Goal: Information Seeking & Learning: Learn about a topic

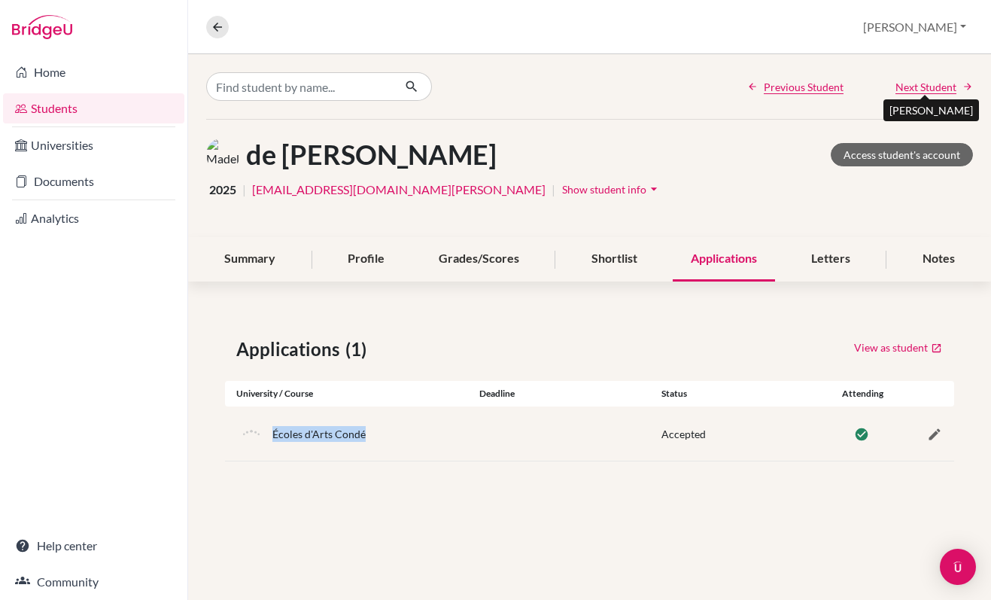
click at [949, 90] on span "Next Student" at bounding box center [926, 87] width 61 height 16
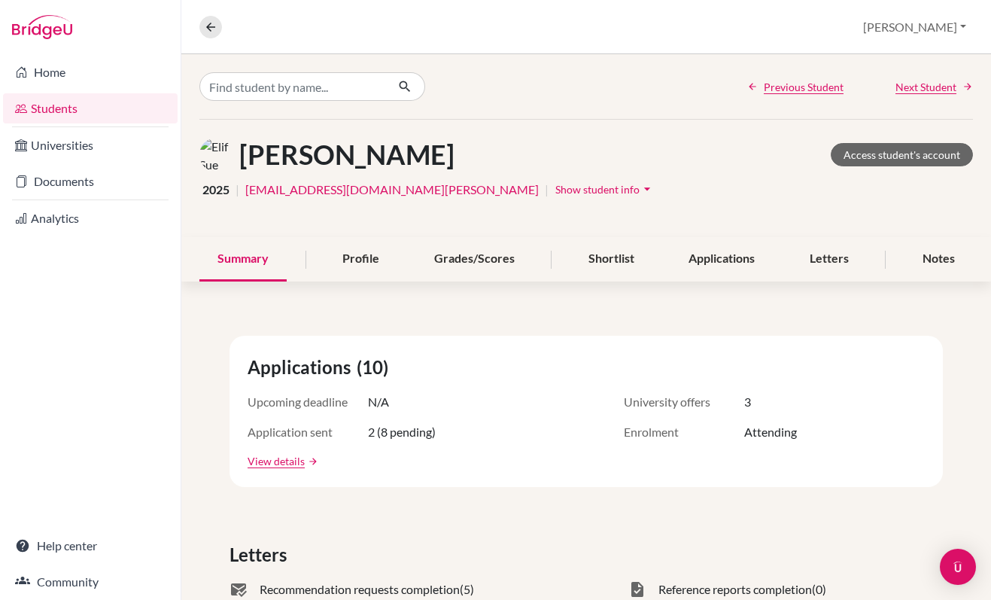
click at [430, 154] on div "[PERSON_NAME] Access student's account" at bounding box center [586, 155] width 774 height 34
drag, startPoint x: 427, startPoint y: 157, endPoint x: 242, endPoint y: 169, distance: 185.6
click at [242, 169] on h1 "[PERSON_NAME]" at bounding box center [346, 154] width 215 height 32
copy h1 "[PERSON_NAME]"
click at [621, 262] on div "Shortlist" at bounding box center [611, 259] width 82 height 44
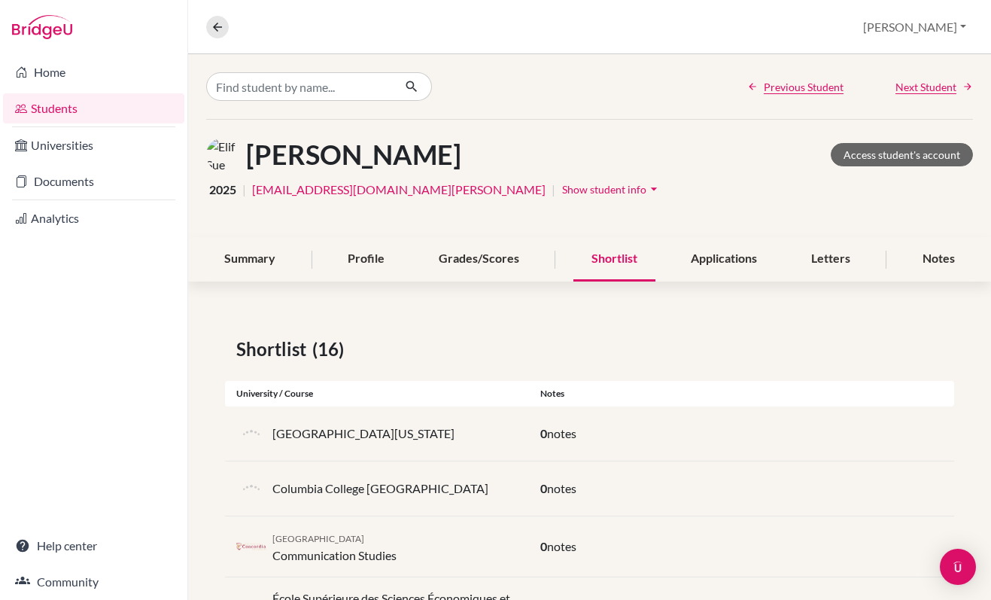
scroll to position [56, 0]
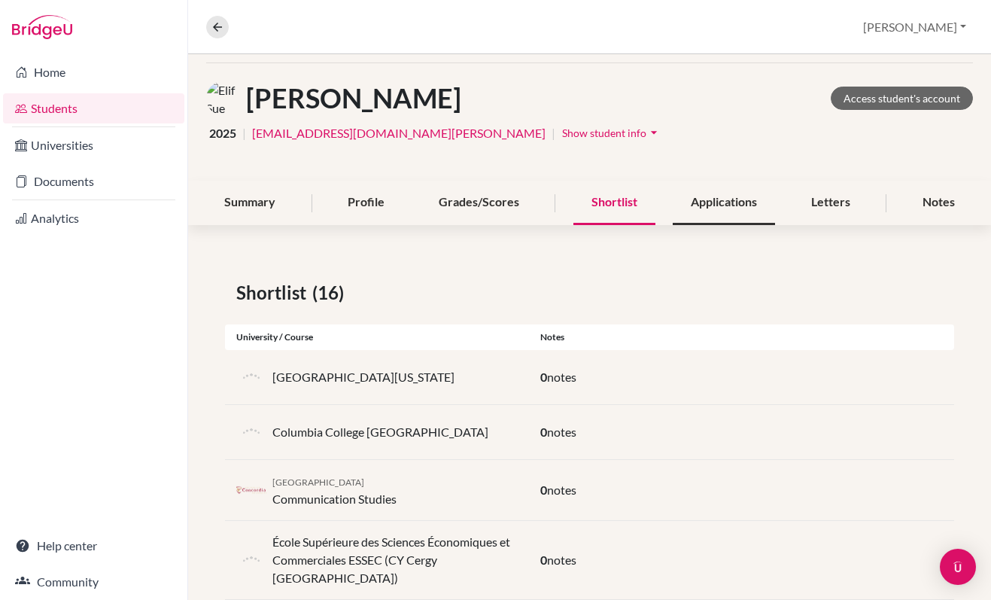
click at [704, 217] on div "Applications" at bounding box center [724, 203] width 102 height 44
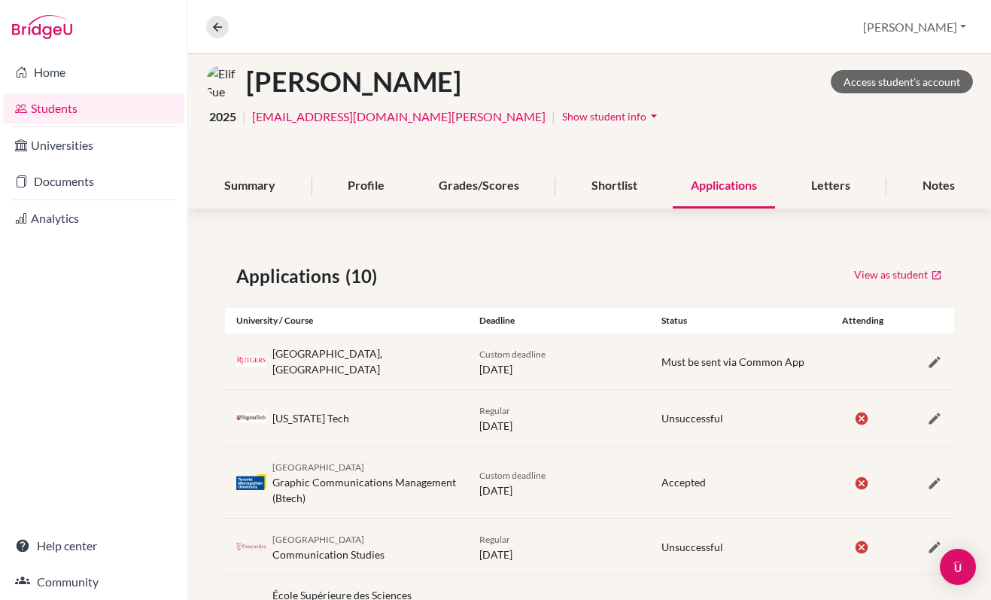
scroll to position [12, 0]
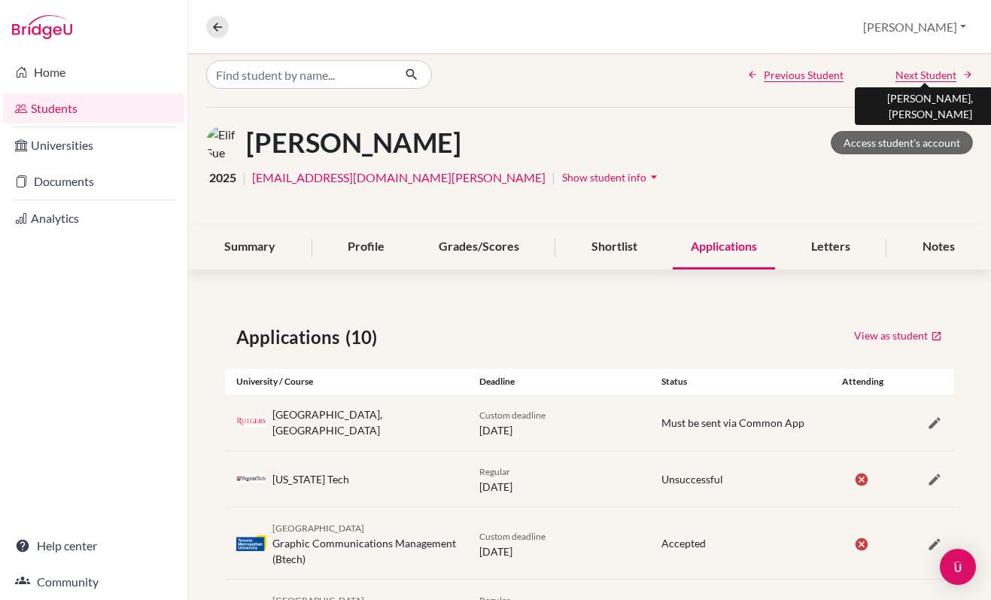
click at [917, 71] on span "Next Student" at bounding box center [926, 75] width 61 height 16
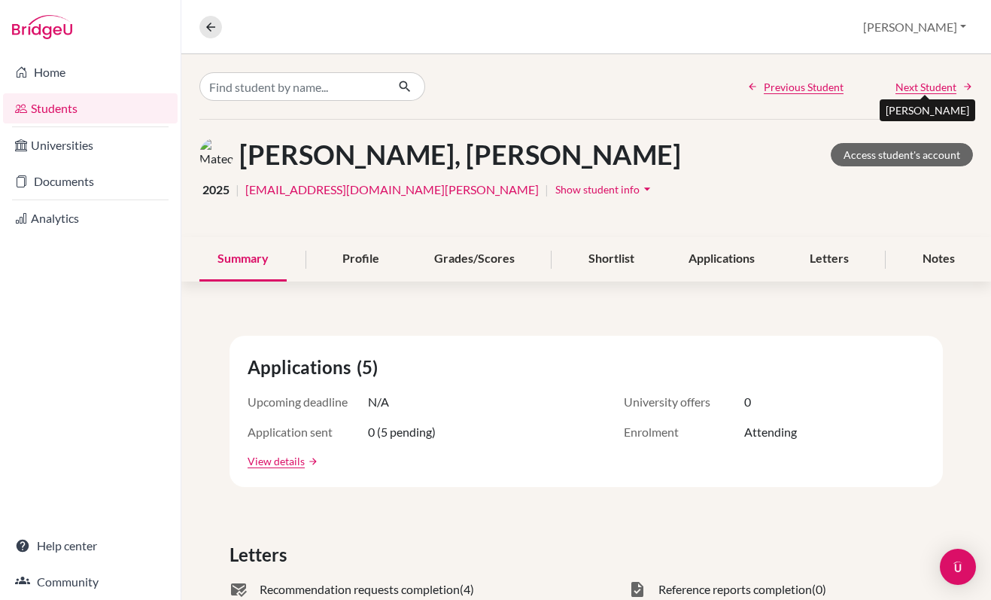
click at [920, 85] on span "Next Student" at bounding box center [926, 87] width 61 height 16
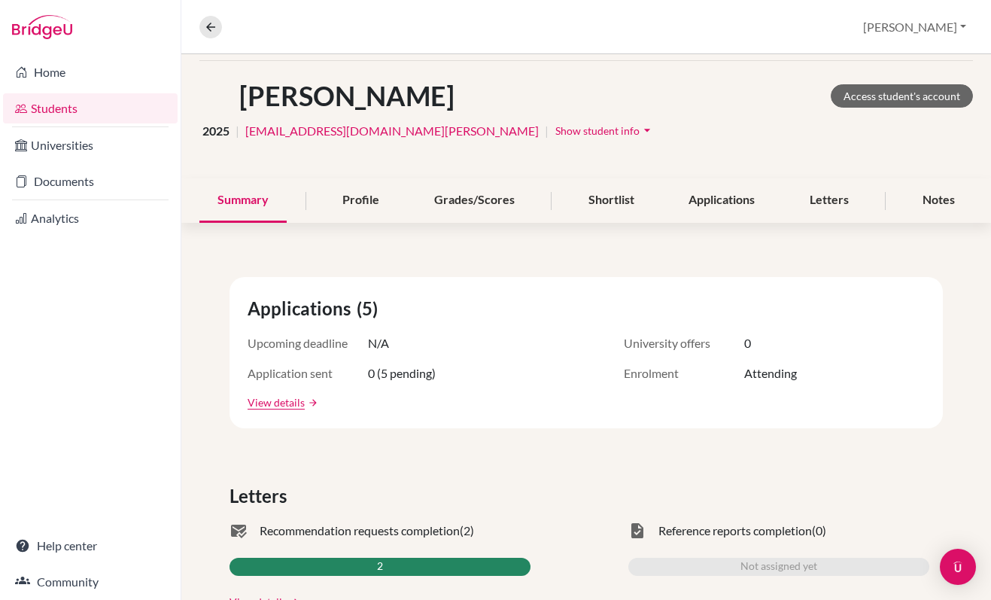
scroll to position [26, 0]
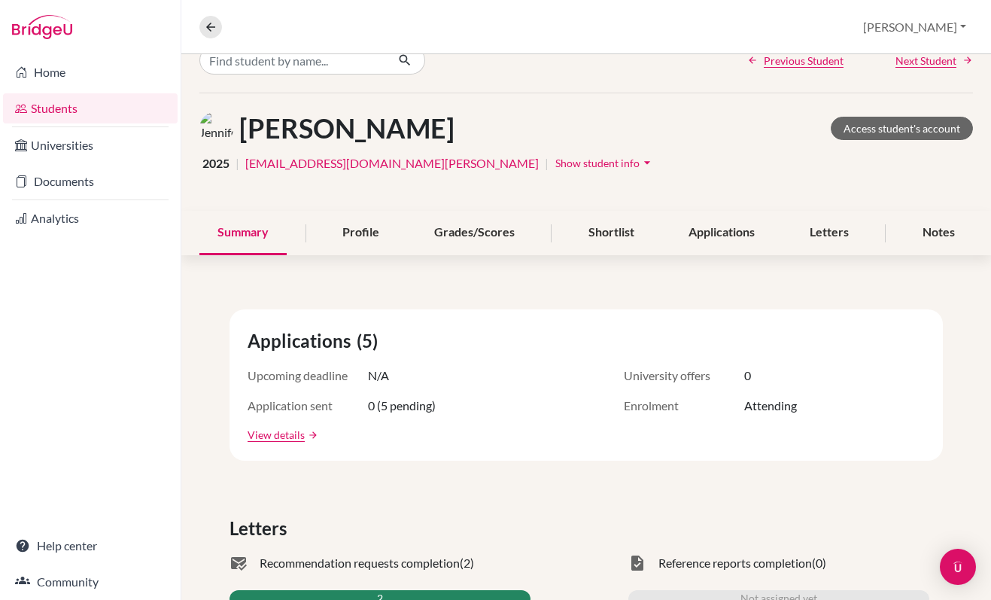
drag, startPoint x: 461, startPoint y: 129, endPoint x: 236, endPoint y: 125, distance: 225.0
click at [236, 125] on div "Gilmour, Jennifer Access student's account" at bounding box center [586, 128] width 774 height 34
copy div "[PERSON_NAME]"
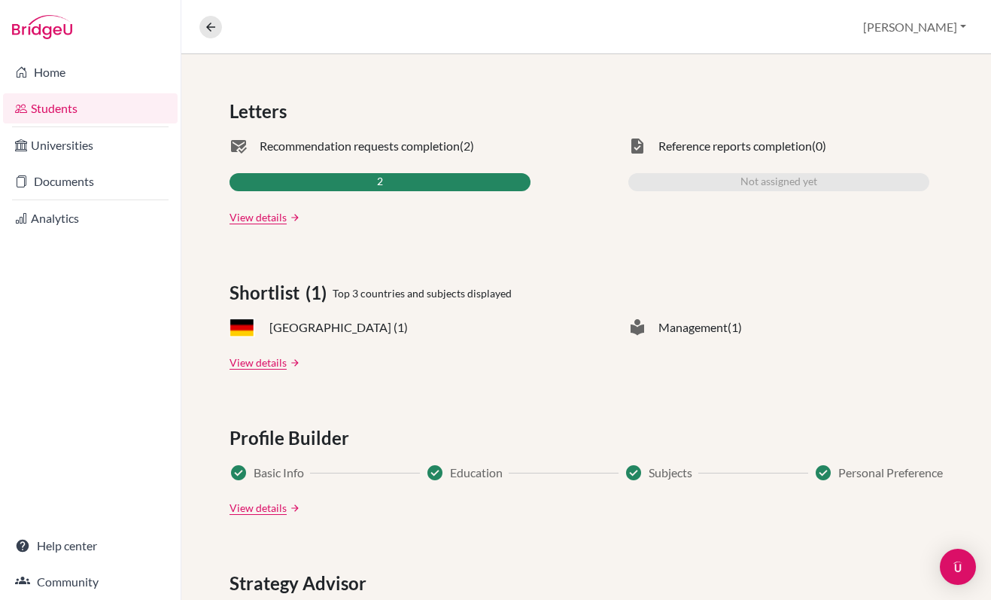
scroll to position [144, 0]
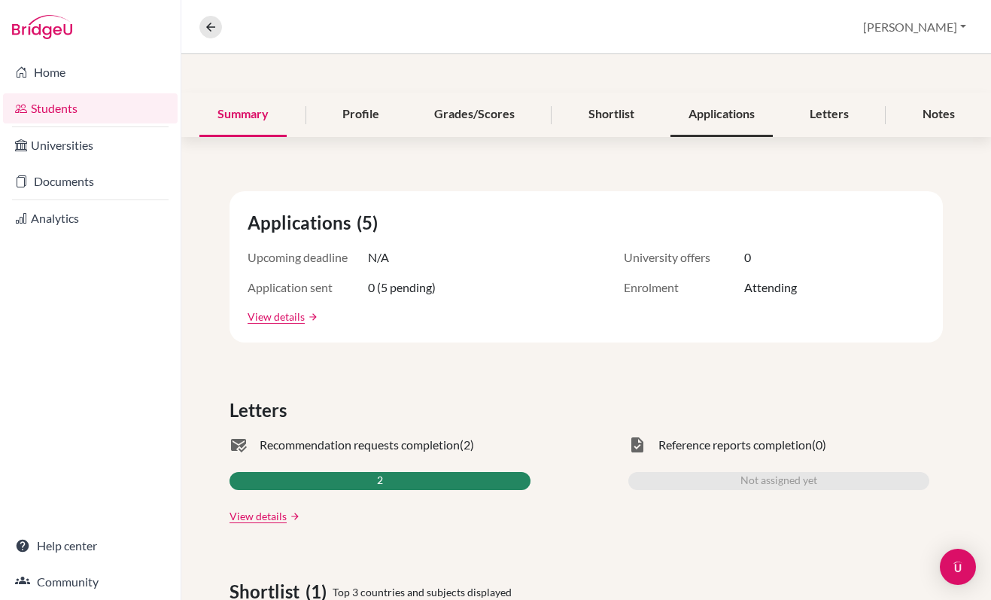
click at [700, 117] on div "Applications" at bounding box center [721, 115] width 102 height 44
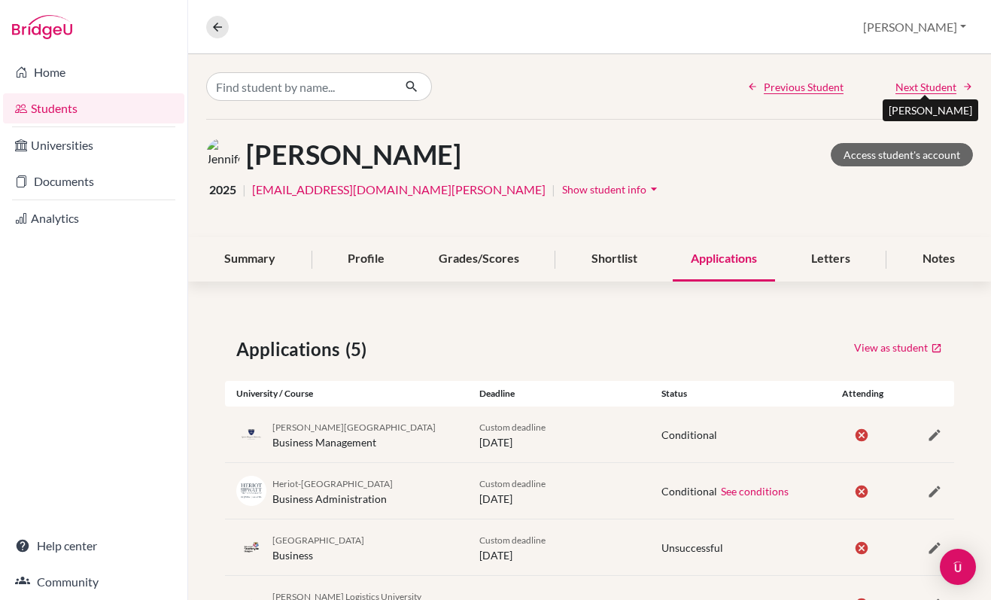
click at [919, 86] on span "Next Student" at bounding box center [926, 87] width 61 height 16
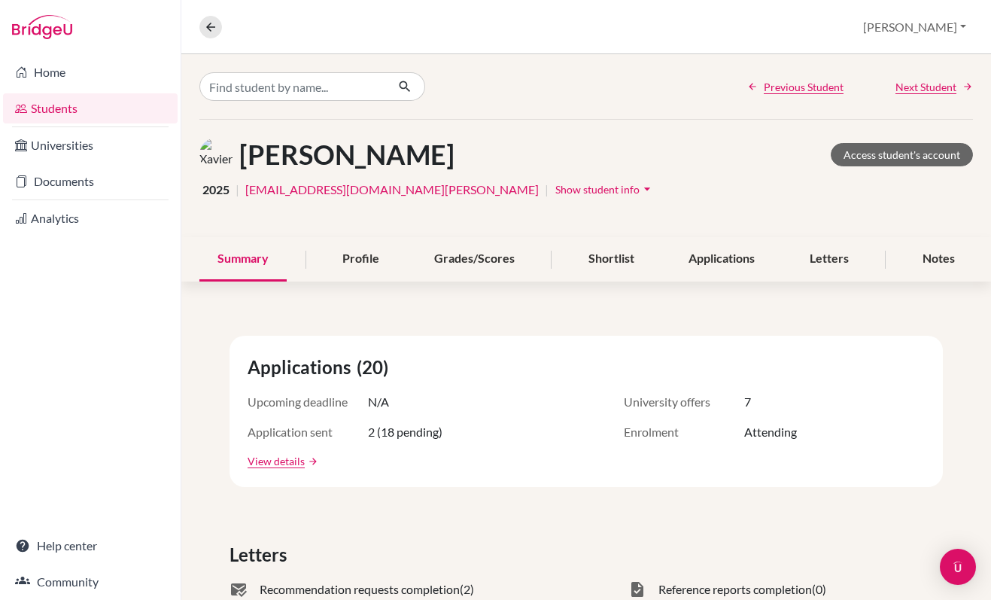
drag, startPoint x: 437, startPoint y: 156, endPoint x: 228, endPoint y: 154, distance: 209.2
click at [228, 154] on div "Guevara, Xavier Access student's account" at bounding box center [586, 155] width 774 height 34
copy div "[PERSON_NAME]"
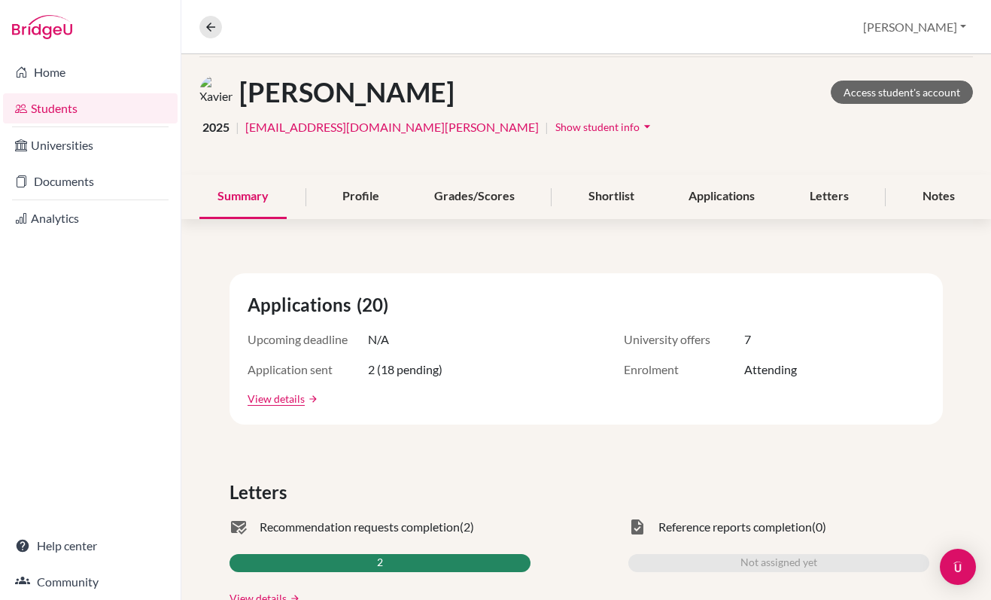
scroll to position [59, 0]
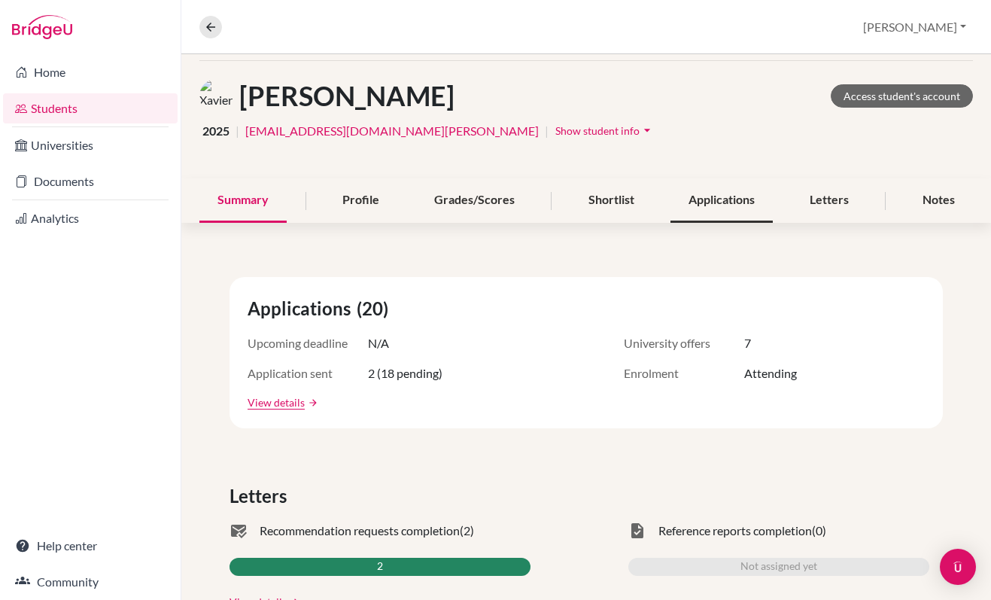
click at [743, 208] on div "Applications" at bounding box center [721, 200] width 102 height 44
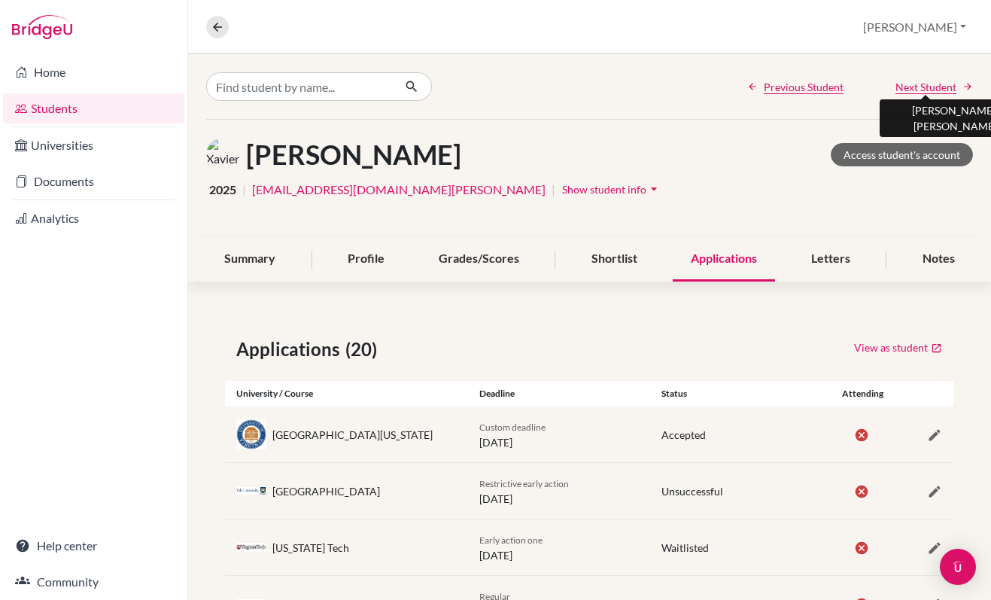
click at [923, 85] on span "Next Student" at bounding box center [926, 87] width 61 height 16
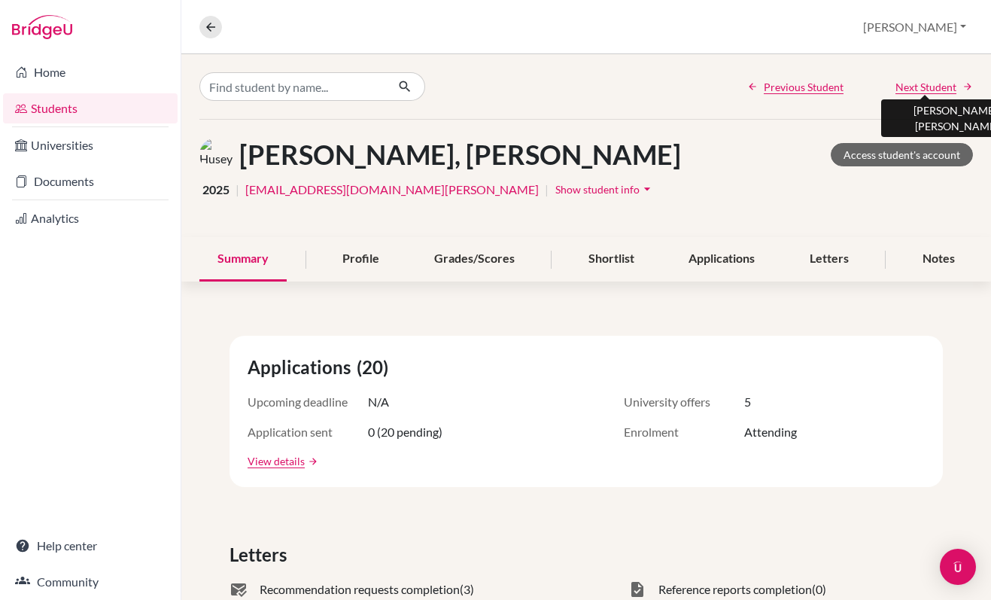
click at [923, 85] on span "Next Student" at bounding box center [926, 87] width 61 height 16
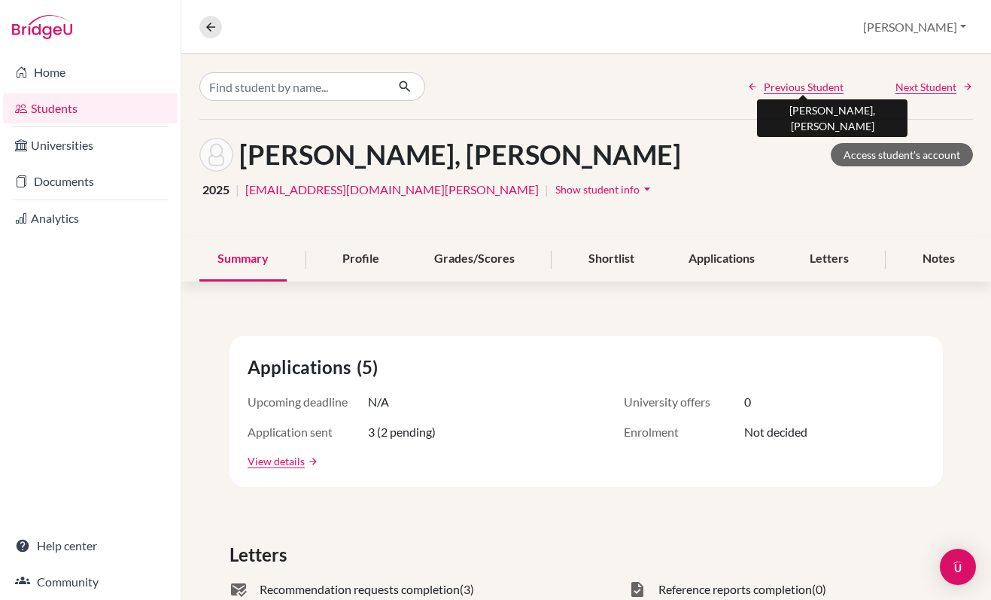
click at [798, 84] on span "Previous Student" at bounding box center [804, 87] width 80 height 16
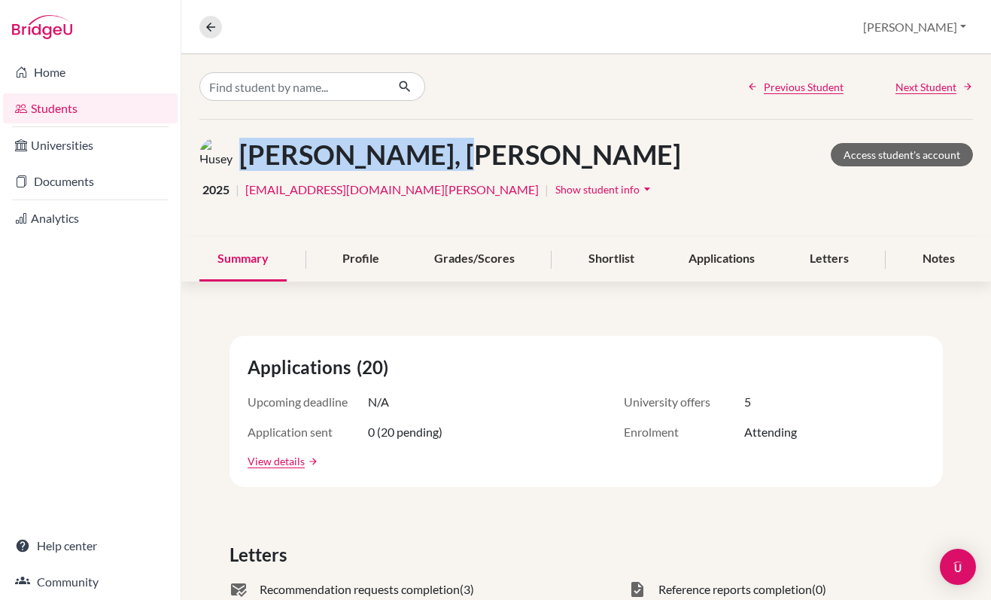
drag, startPoint x: 469, startPoint y: 154, endPoint x: 239, endPoint y: 157, distance: 229.5
click at [239, 157] on div "Huseynli, Huseyn Access student's account" at bounding box center [586, 155] width 774 height 34
copy h1 "[PERSON_NAME], [PERSON_NAME]"
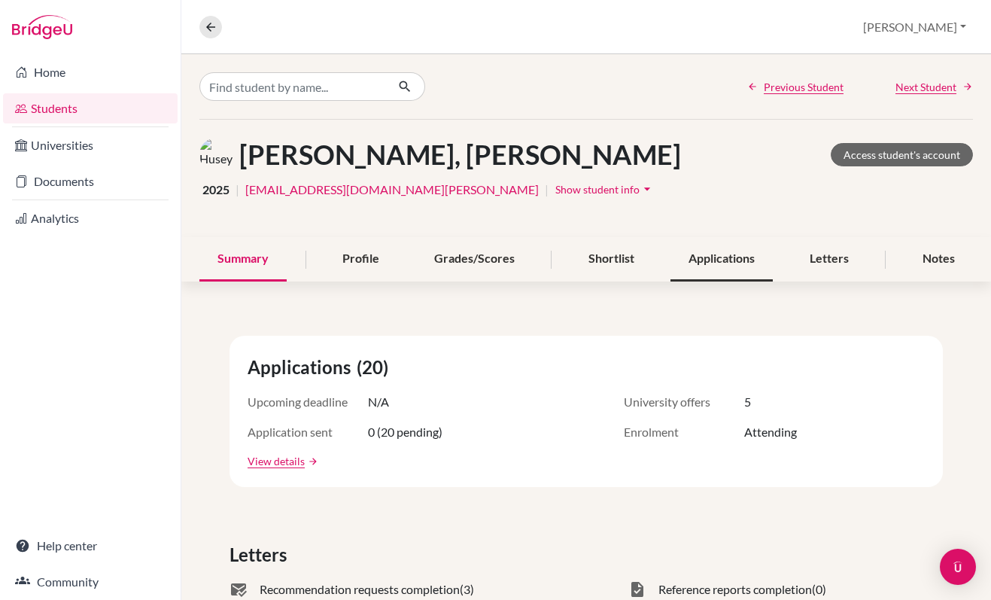
click at [753, 261] on div "Applications" at bounding box center [721, 259] width 102 height 44
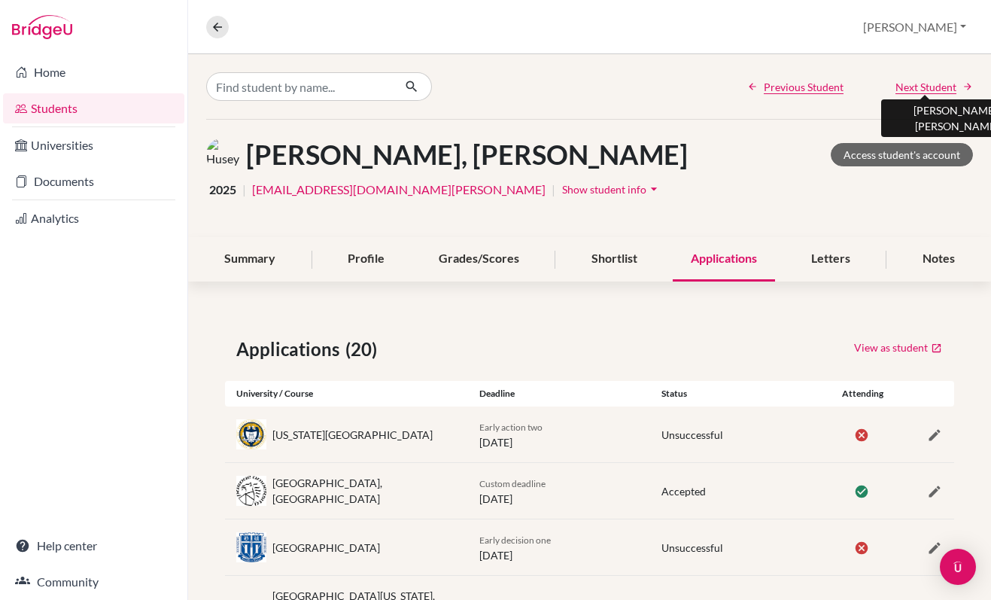
click at [913, 90] on span "Next Student" at bounding box center [926, 87] width 61 height 16
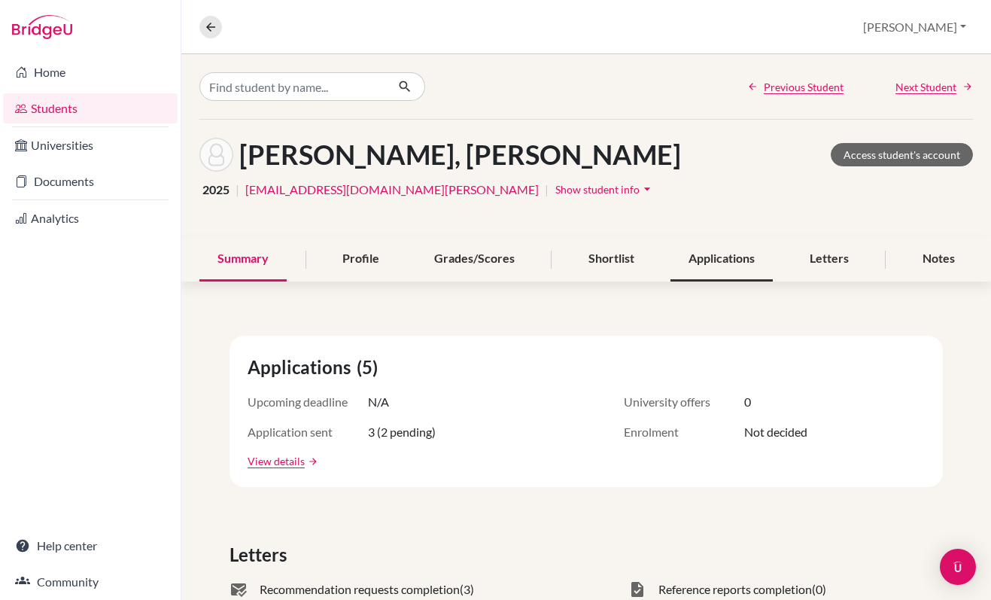
click at [719, 265] on div "Applications" at bounding box center [721, 259] width 102 height 44
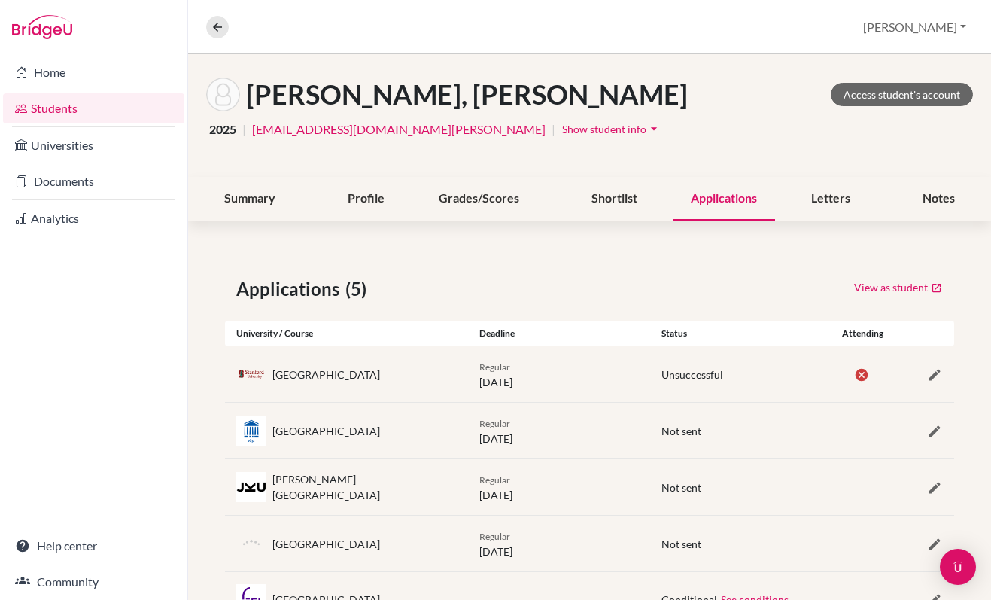
scroll to position [123, 0]
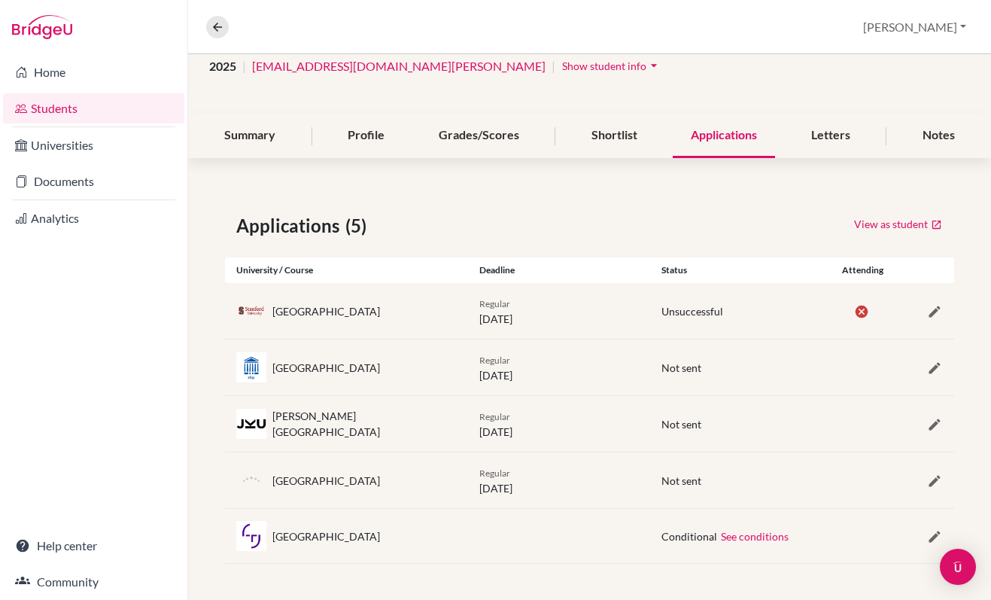
drag, startPoint x: 363, startPoint y: 537, endPoint x: 269, endPoint y: 536, distance: 94.8
click at [269, 536] on div "Tampere University" at bounding box center [346, 536] width 243 height 30
copy div "Tampere University"
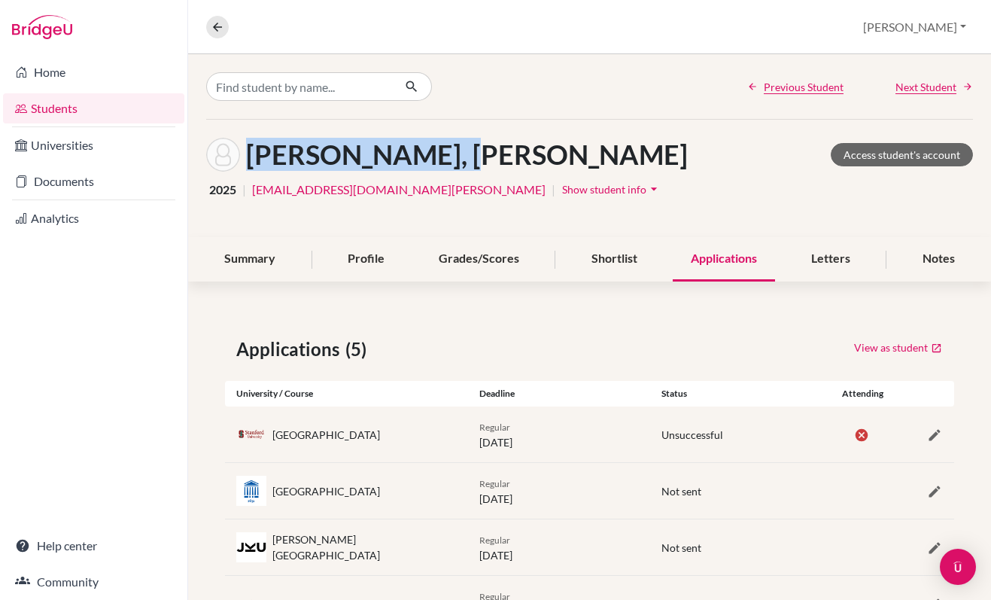
drag, startPoint x: 465, startPoint y: 154, endPoint x: 252, endPoint y: 151, distance: 213.0
click at [252, 151] on div "Kanzler, Jackson Access student's account" at bounding box center [589, 155] width 767 height 34
copy h1 "[PERSON_NAME], [PERSON_NAME]"
click at [920, 87] on span "Next Student" at bounding box center [926, 87] width 61 height 16
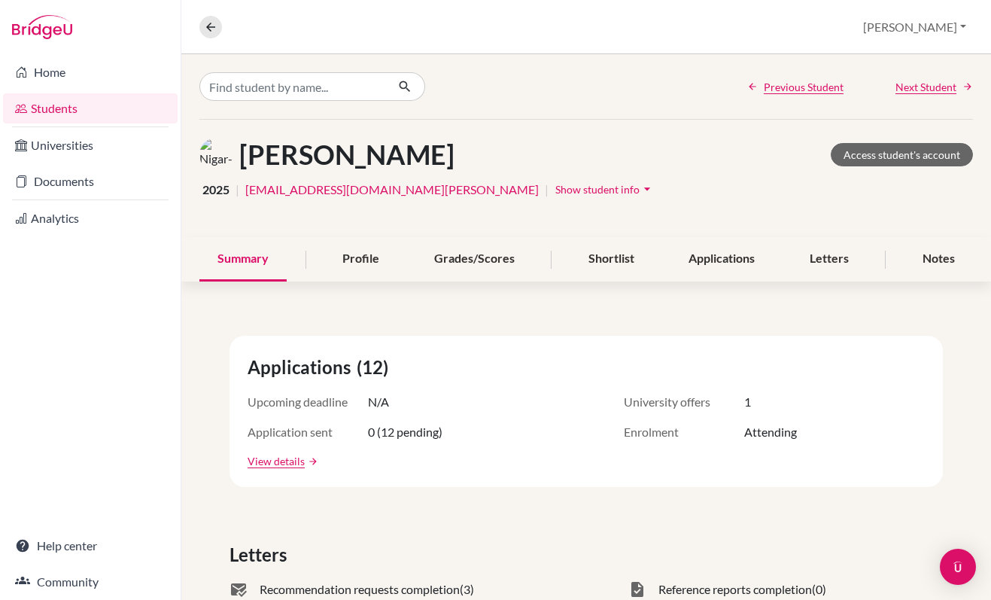
drag, startPoint x: 521, startPoint y: 155, endPoint x: 236, endPoint y: 135, distance: 285.9
click at [236, 135] on div "Karimova, Nigar-Banu Access student's account 2025 | nkarimova@student.tisa.az …" at bounding box center [586, 178] width 810 height 117
click at [265, 136] on div "Karimova, Nigar-Banu Access student's account 2025 | nkarimova@student.tisa.az …" at bounding box center [586, 178] width 810 height 117
drag, startPoint x: 512, startPoint y: 157, endPoint x: 244, endPoint y: 159, distance: 268.7
click at [244, 159] on div "Karimova, Nigar-Banu Access student's account" at bounding box center [586, 155] width 774 height 34
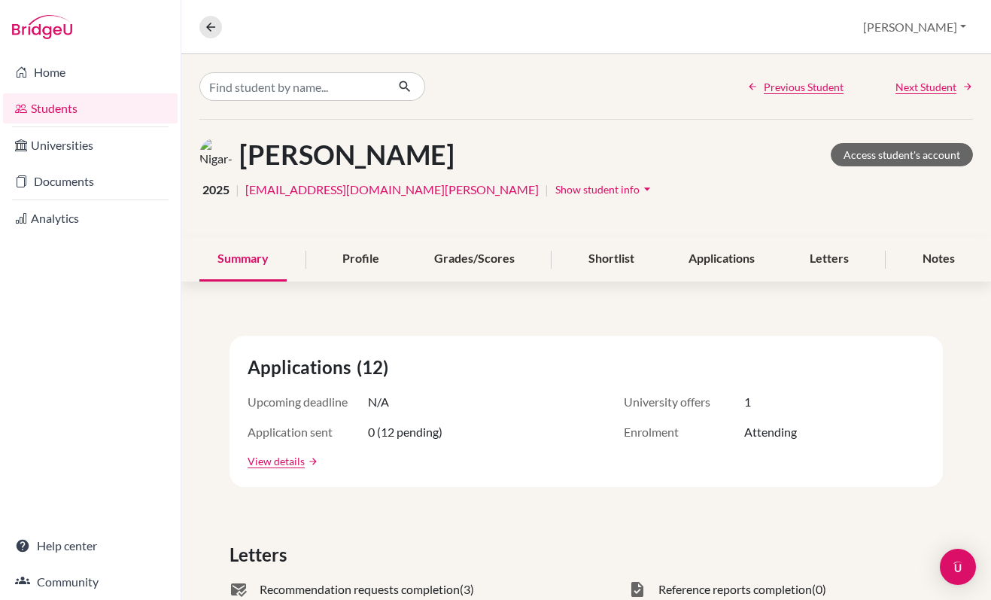
copy h1 "[PERSON_NAME]"
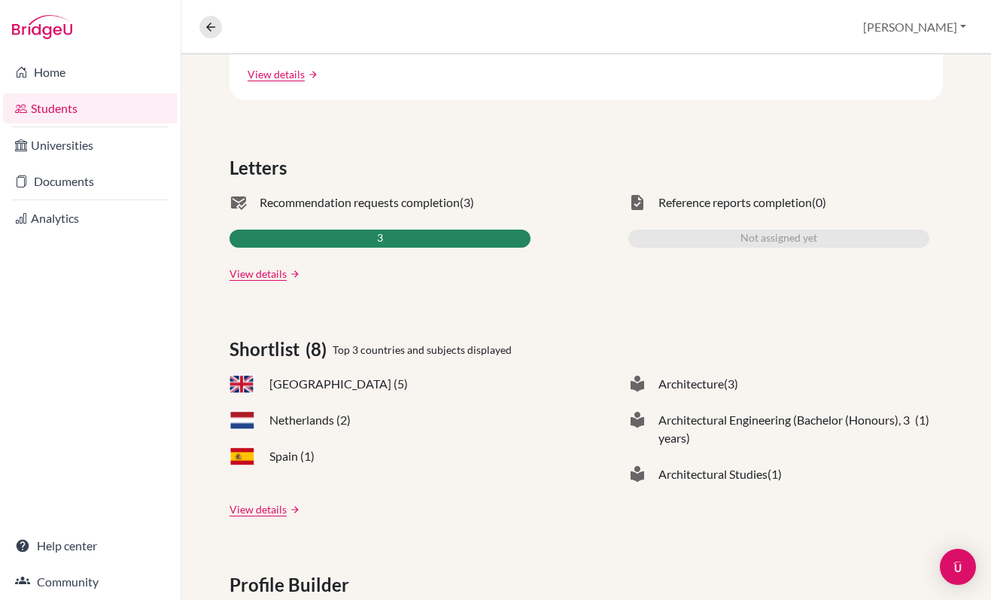
scroll to position [110, 0]
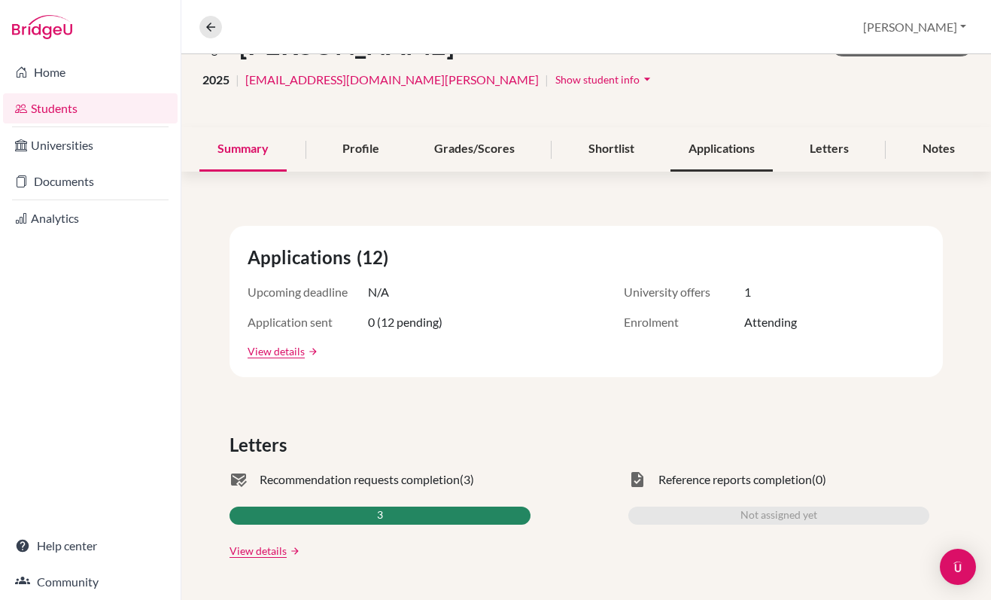
click at [731, 162] on div "Applications" at bounding box center [721, 149] width 102 height 44
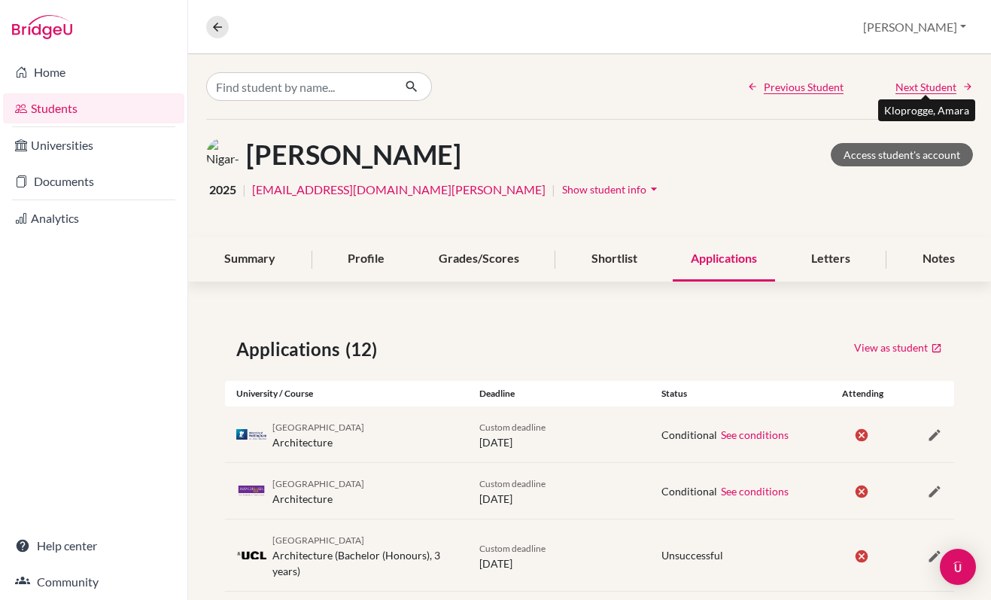
click at [917, 87] on span "Next Student" at bounding box center [926, 87] width 61 height 16
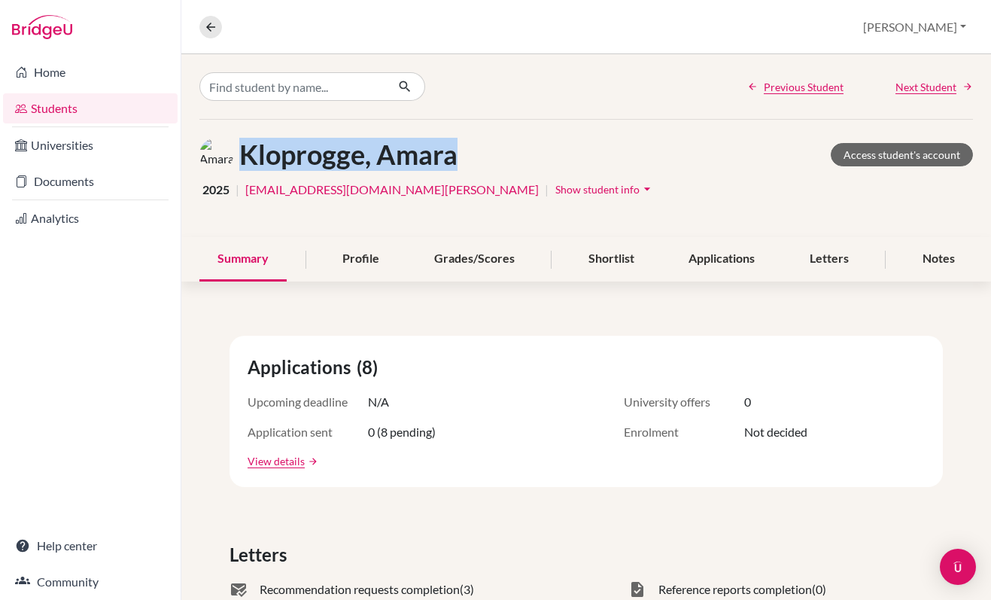
drag, startPoint x: 237, startPoint y: 147, endPoint x: 479, endPoint y: 168, distance: 243.2
click at [479, 168] on div "Kloprogge, Amara Access student's account" at bounding box center [586, 155] width 774 height 34
copy h1 "Kloprogge, Amara"
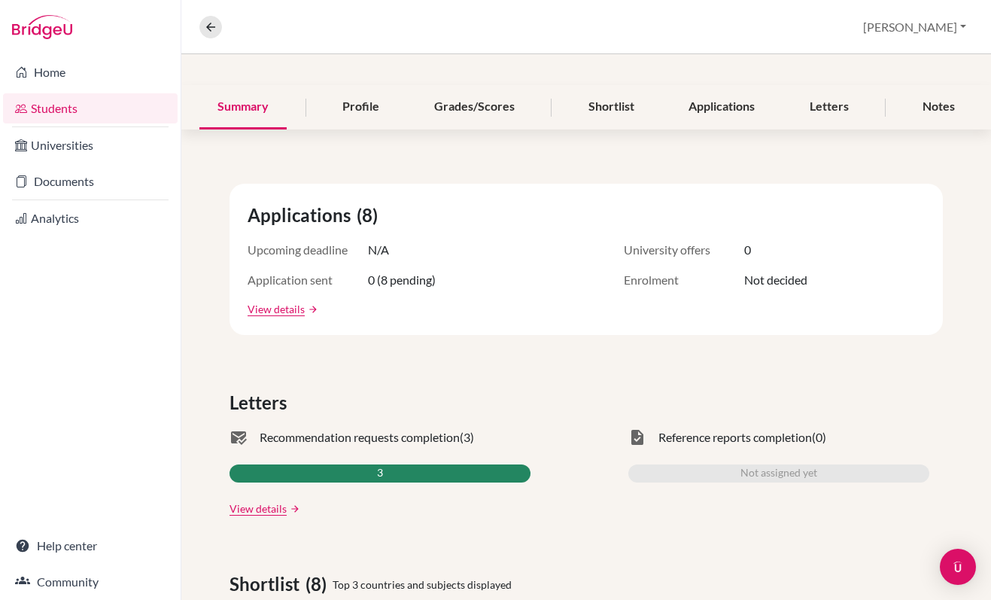
scroll to position [103, 0]
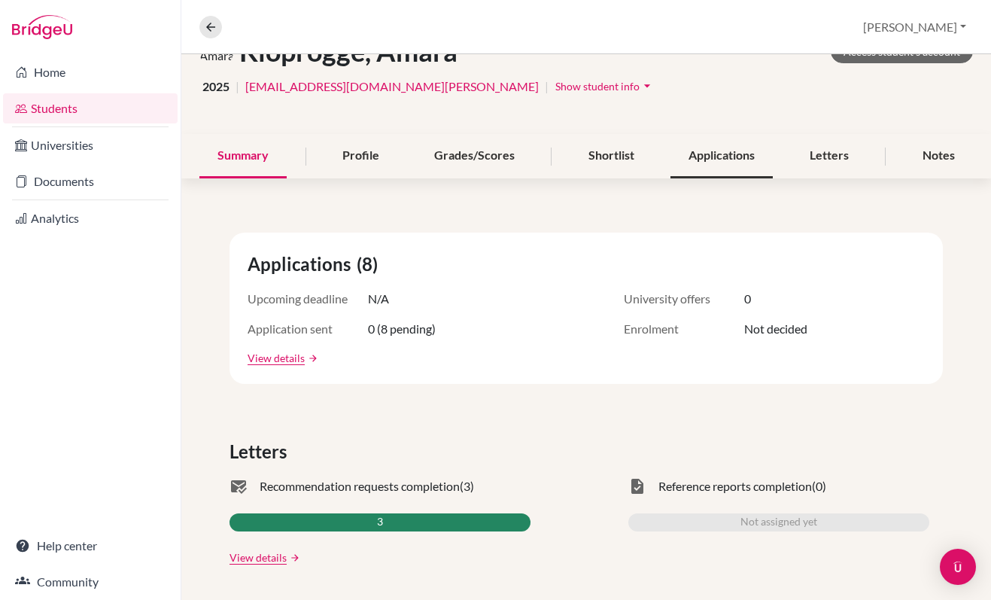
click at [734, 156] on div "Applications" at bounding box center [721, 156] width 102 height 44
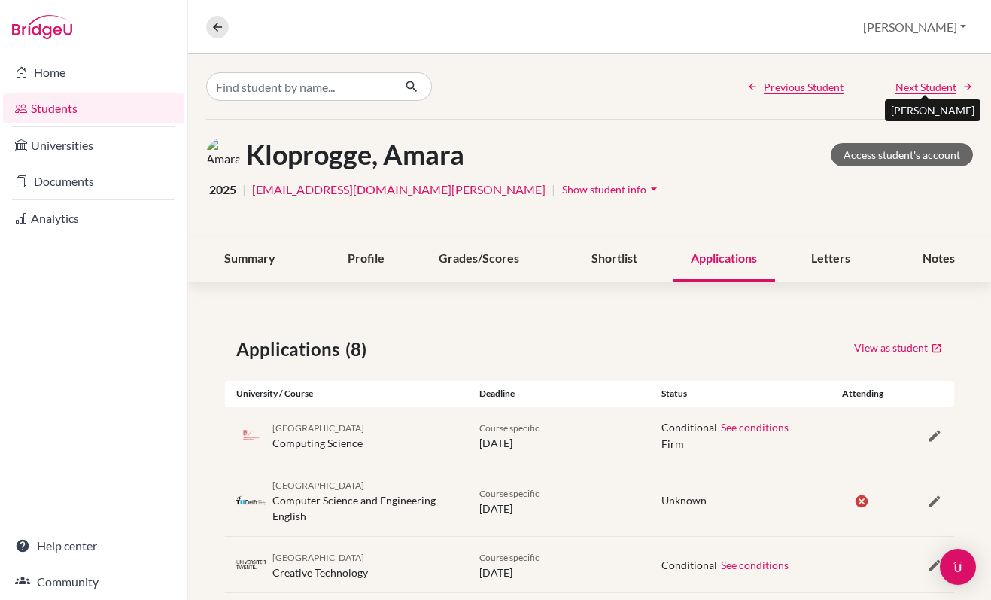
click at [929, 84] on span "Next Student" at bounding box center [926, 87] width 61 height 16
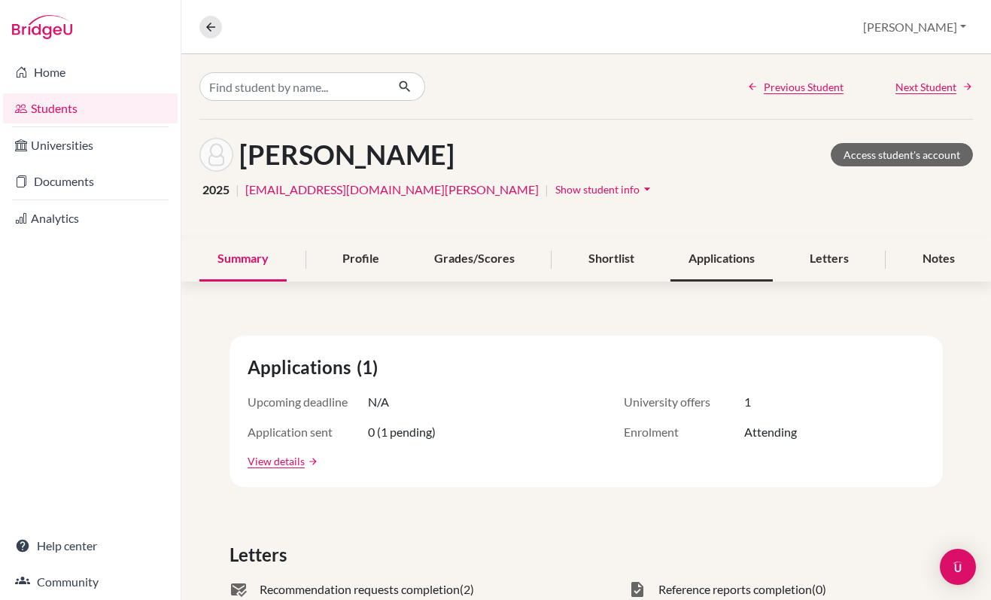
click at [710, 253] on div "Applications" at bounding box center [721, 259] width 102 height 44
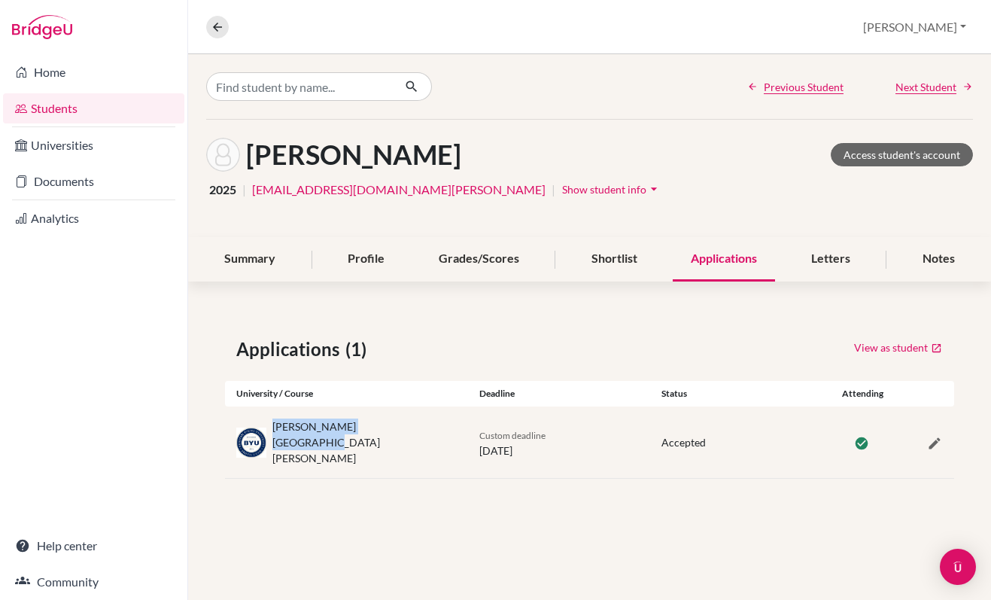
drag, startPoint x: 402, startPoint y: 439, endPoint x: 272, endPoint y: 434, distance: 129.5
click at [272, 434] on div "Brigham Young University" at bounding box center [346, 441] width 243 height 47
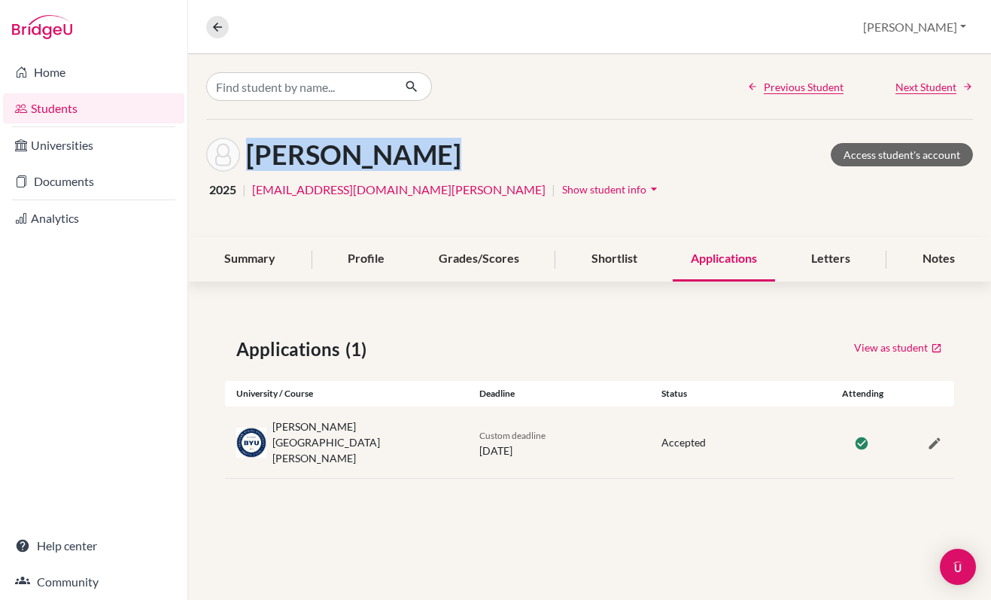
drag, startPoint x: 427, startPoint y: 157, endPoint x: 253, endPoint y: 165, distance: 174.7
click at [253, 165] on div "Mastny, Mateo Access student's account" at bounding box center [589, 155] width 767 height 34
copy h1 "[PERSON_NAME]"
click at [918, 83] on span "Next Student" at bounding box center [926, 87] width 61 height 16
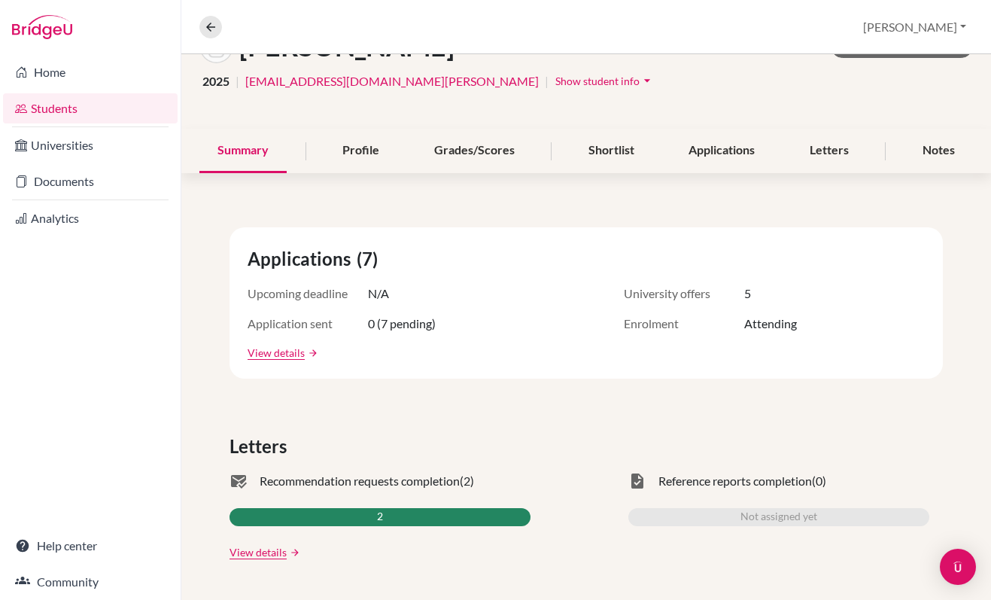
scroll to position [117, 0]
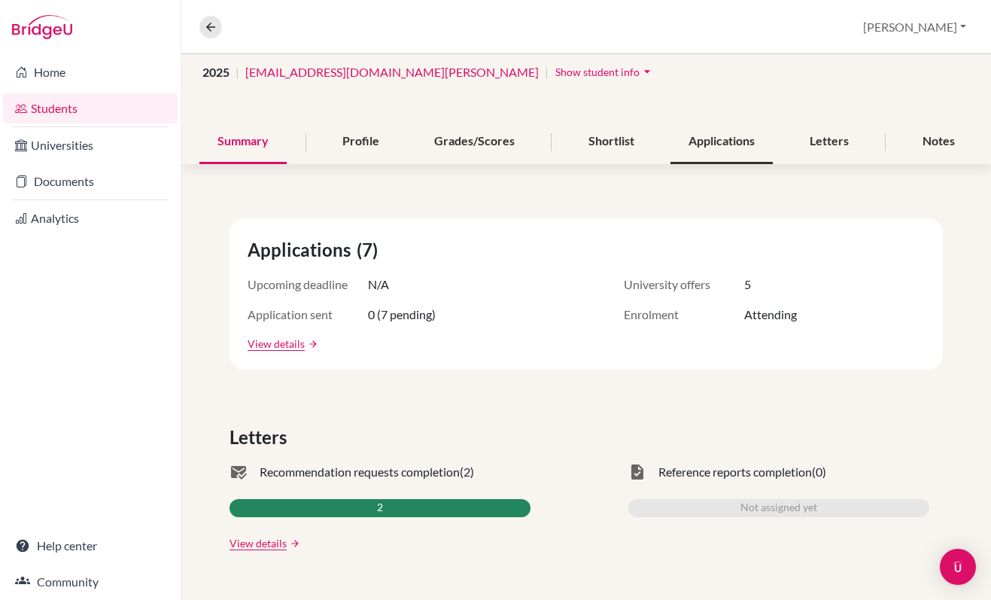
click at [704, 135] on div "Applications" at bounding box center [721, 142] width 102 height 44
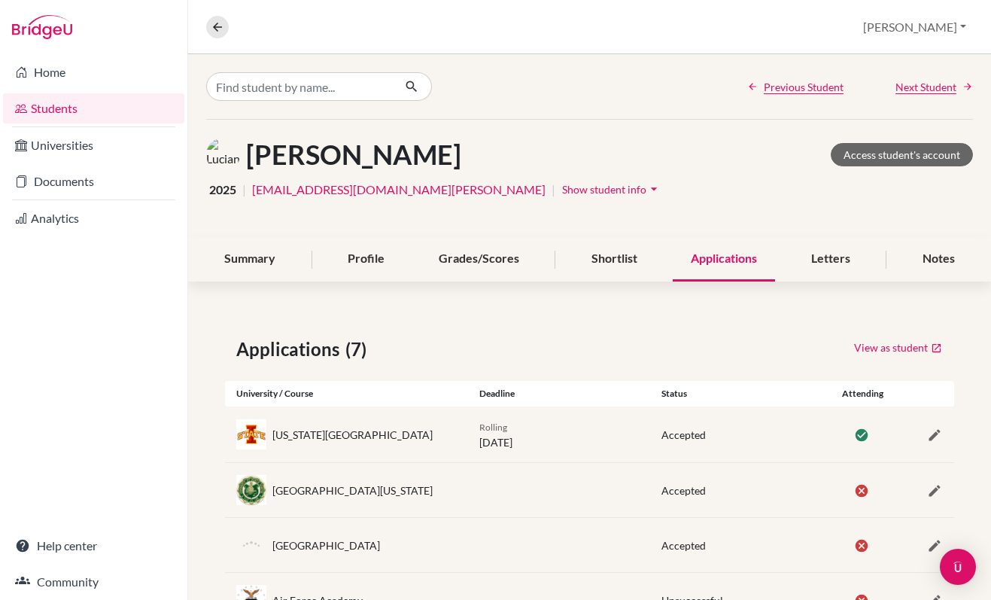
drag, startPoint x: 464, startPoint y: 147, endPoint x: 245, endPoint y: 149, distance: 219.7
click at [245, 149] on div "McCarthy, Lucian Access student's account" at bounding box center [589, 155] width 767 height 34
copy h1 "[PERSON_NAME]"
click at [912, 81] on span "Next Student" at bounding box center [926, 87] width 61 height 16
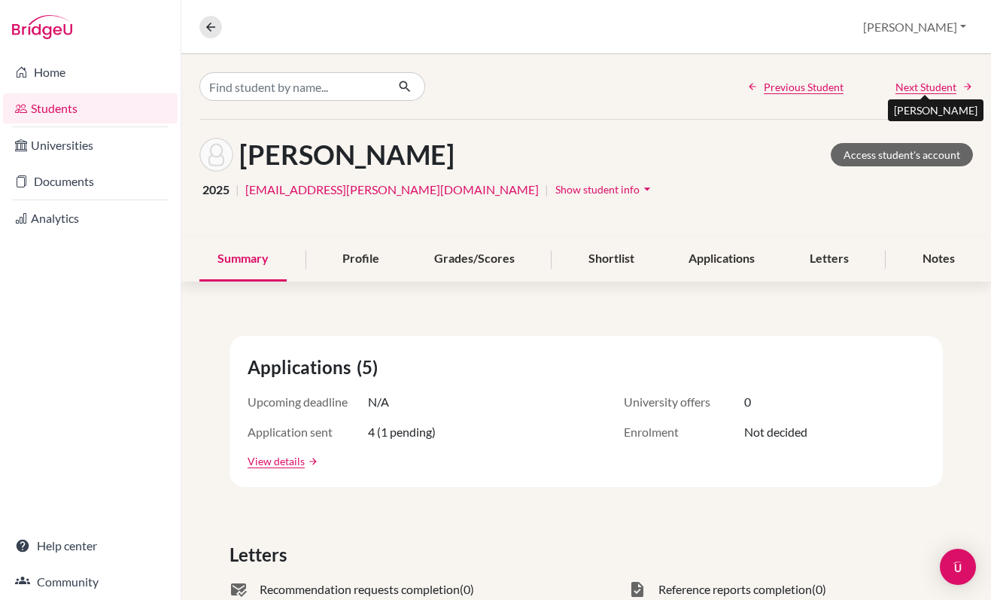
click at [912, 81] on span "Next Student" at bounding box center [926, 87] width 61 height 16
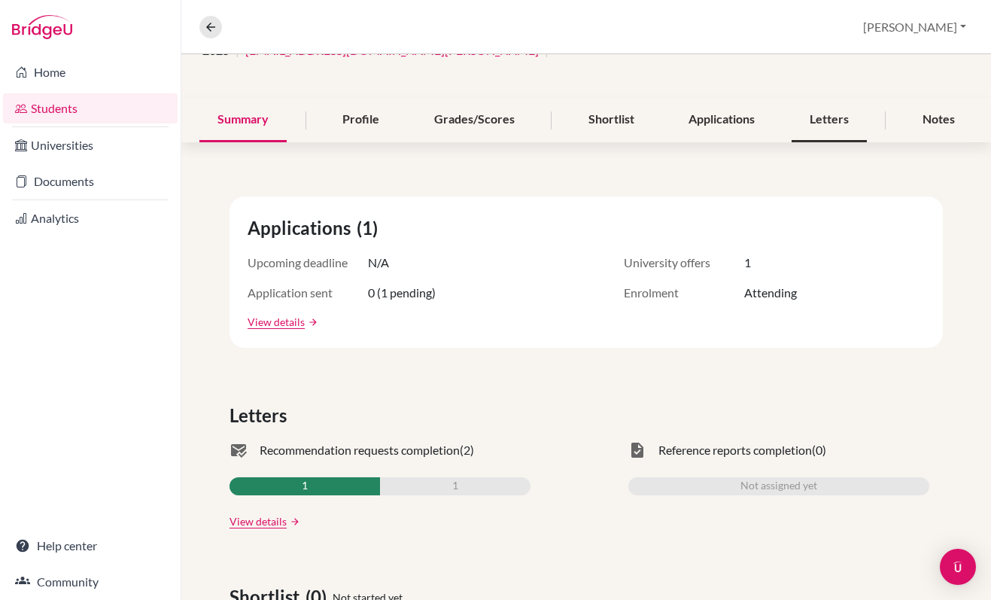
scroll to position [53, 0]
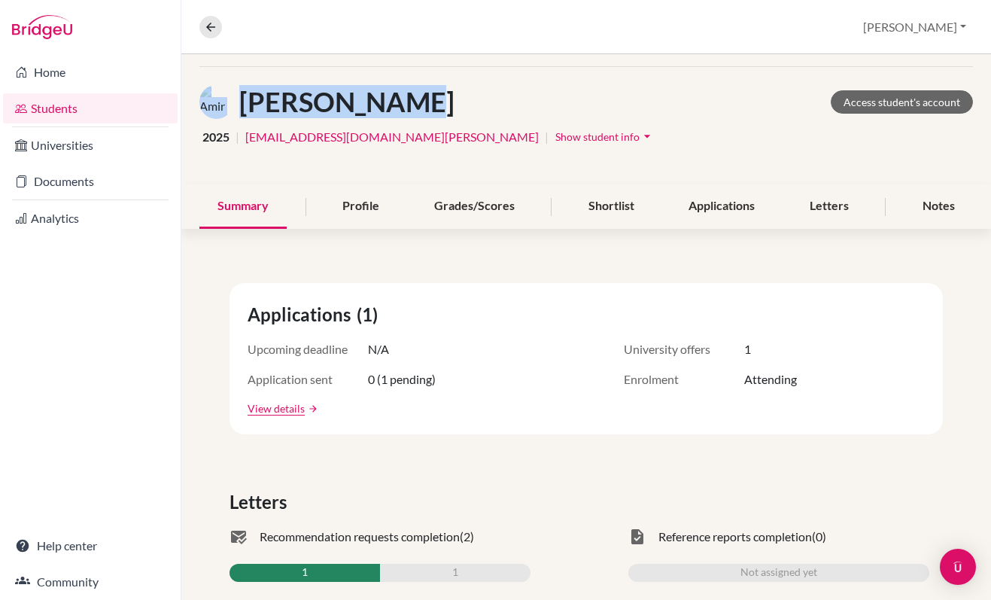
drag, startPoint x: 427, startPoint y: 104, endPoint x: 223, endPoint y: 94, distance: 203.4
click at [223, 94] on div "Samaka, Amir Access student's account" at bounding box center [586, 102] width 774 height 34
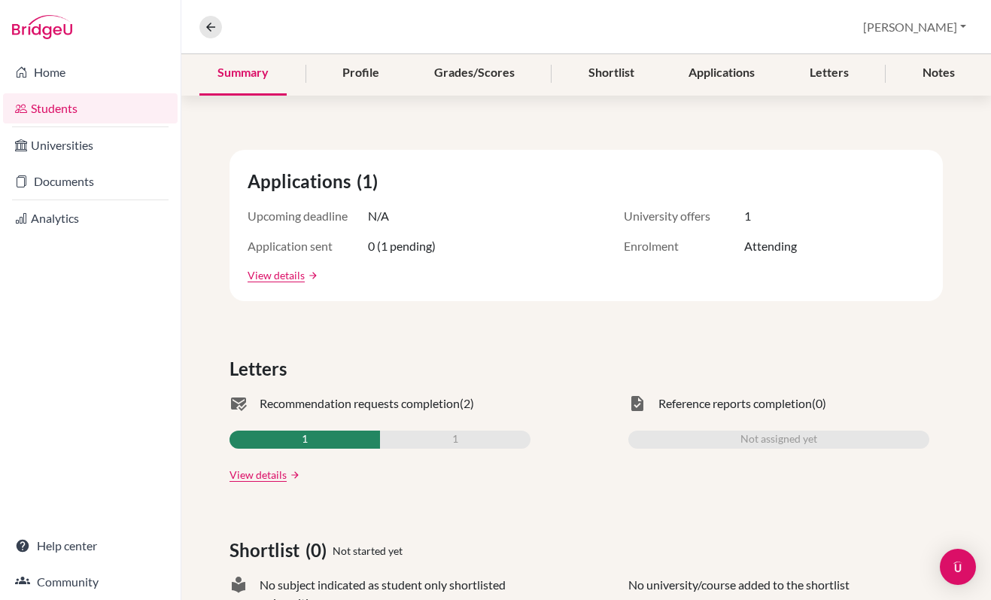
scroll to position [0, 0]
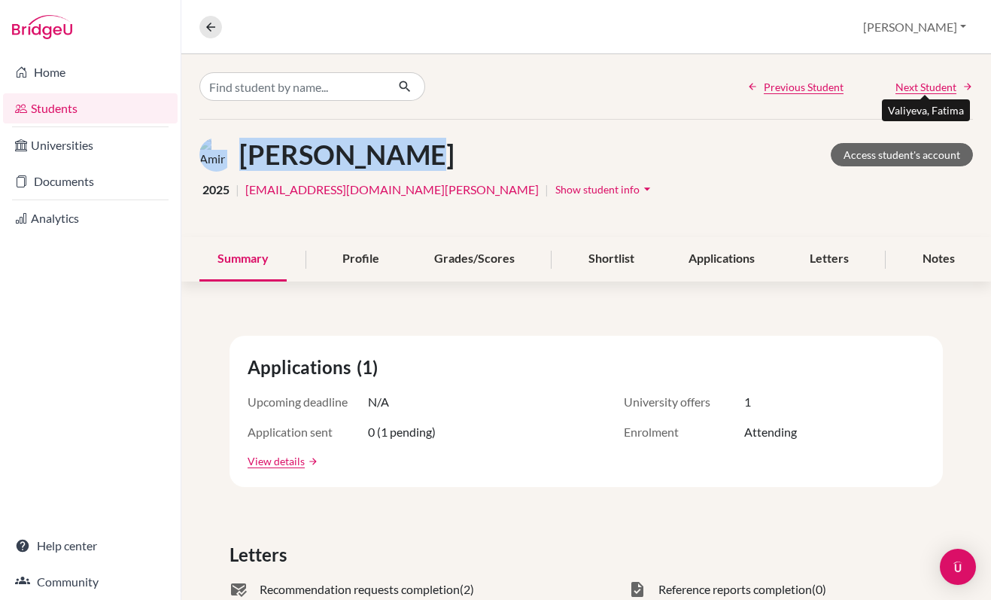
click at [935, 90] on span "Next Student" at bounding box center [926, 87] width 61 height 16
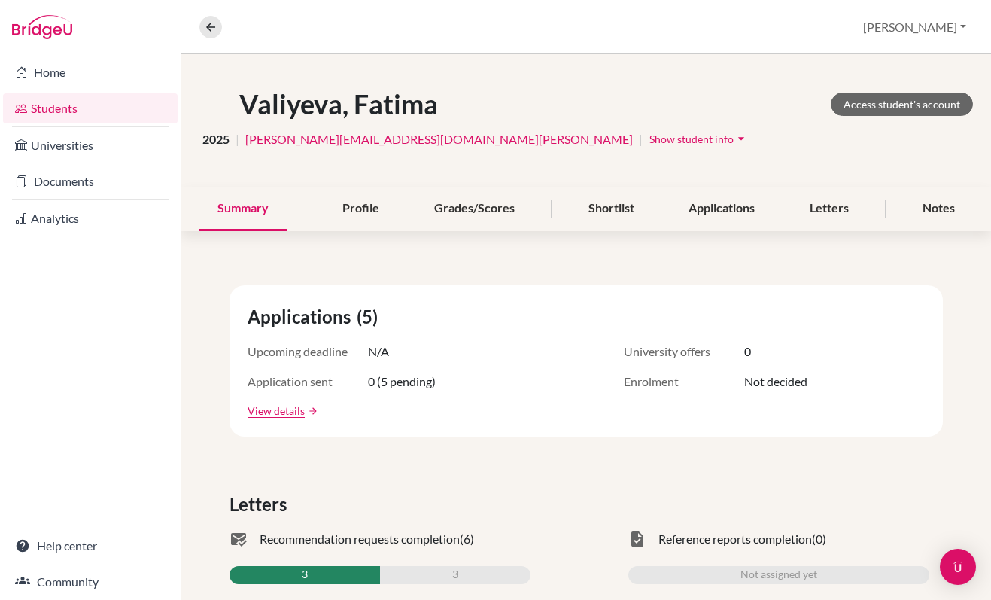
scroll to position [56, 0]
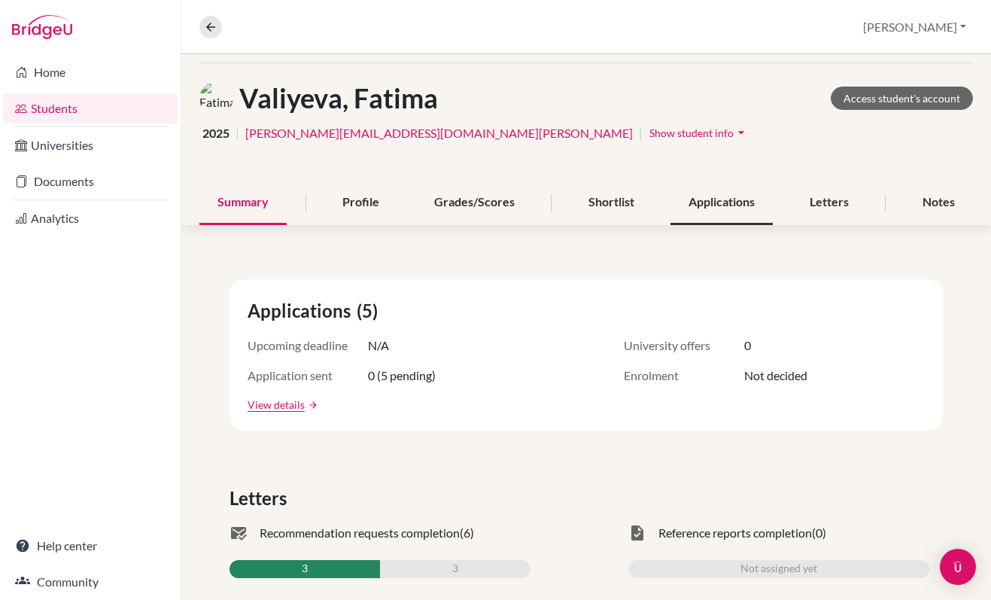
click at [723, 203] on div "Applications" at bounding box center [721, 203] width 102 height 44
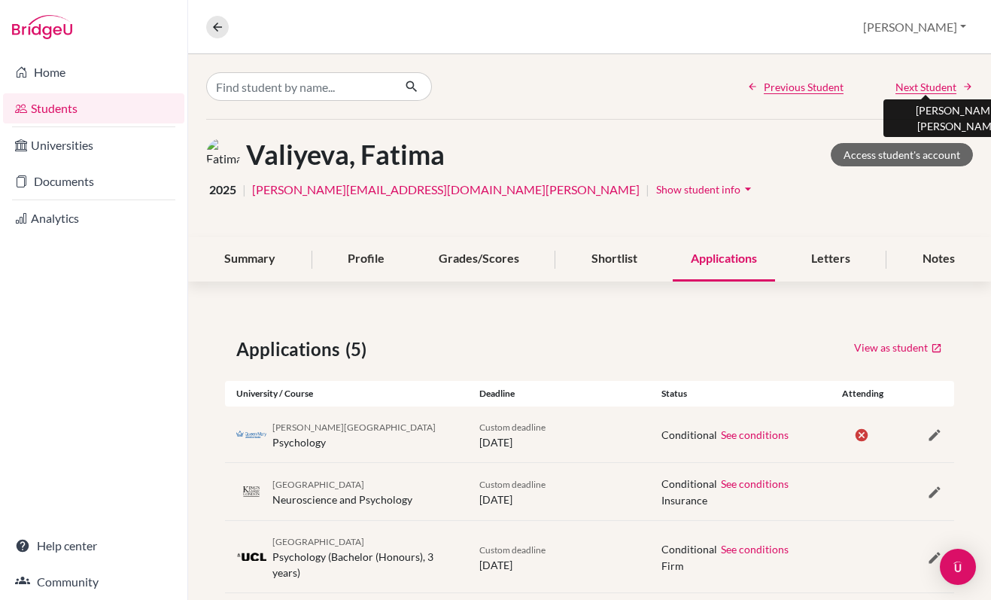
click at [911, 81] on span "Next Student" at bounding box center [926, 87] width 61 height 16
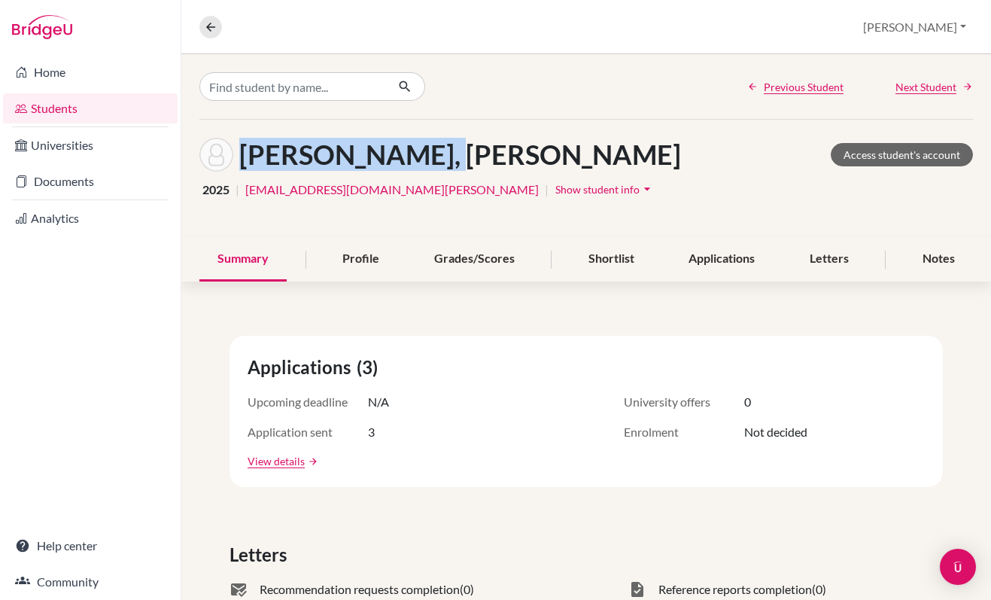
drag, startPoint x: 436, startPoint y: 154, endPoint x: 244, endPoint y: 151, distance: 192.7
click at [244, 151] on div "Verdiev, Yylmaz Access student's account" at bounding box center [586, 155] width 774 height 34
click at [929, 85] on span "Next Student" at bounding box center [926, 87] width 61 height 16
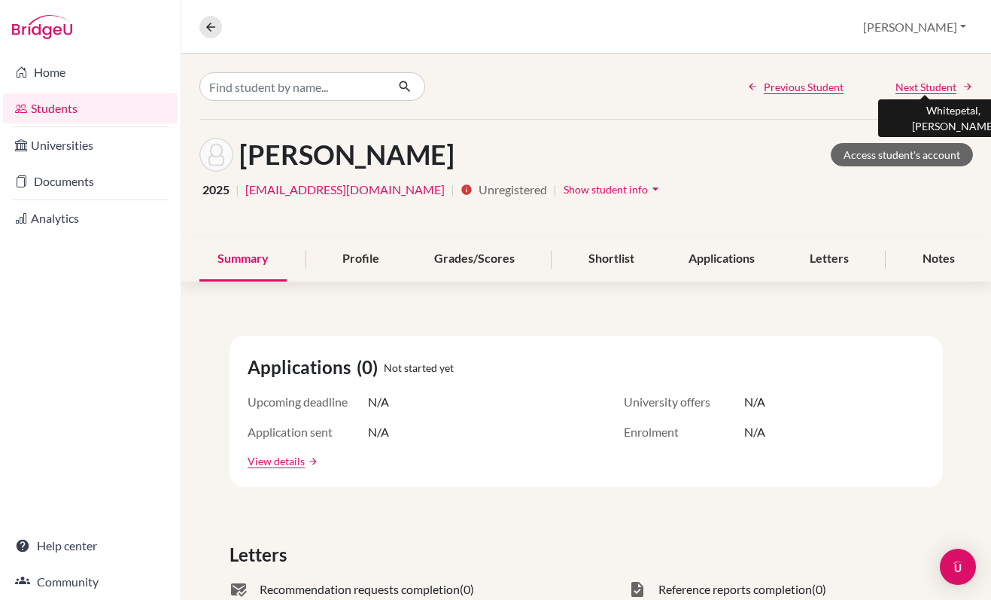
click at [929, 85] on span "Next Student" at bounding box center [926, 87] width 61 height 16
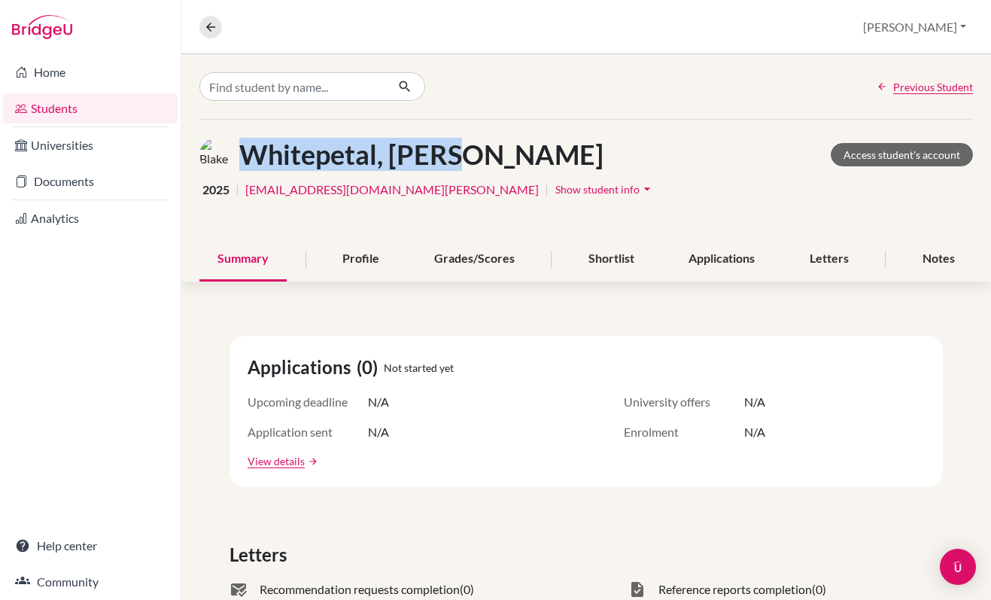
drag, startPoint x: 470, startPoint y: 151, endPoint x: 239, endPoint y: 152, distance: 231.8
click at [239, 152] on div "Whitepetal, Blake Access student's account" at bounding box center [586, 155] width 774 height 34
click at [905, 86] on span "Previous Student" at bounding box center [933, 87] width 80 height 16
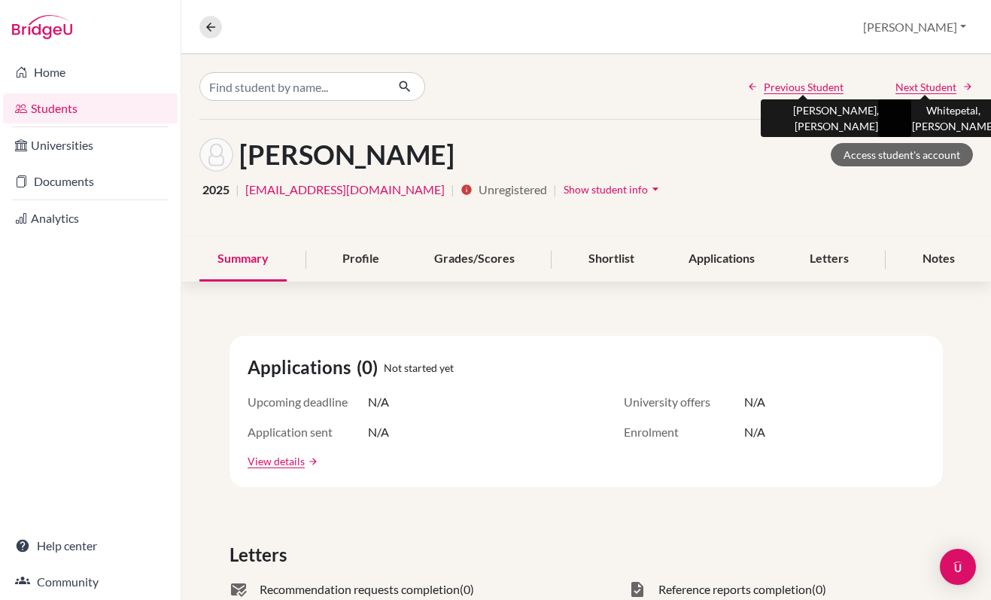
click at [905, 86] on span "Next Student" at bounding box center [926, 87] width 61 height 16
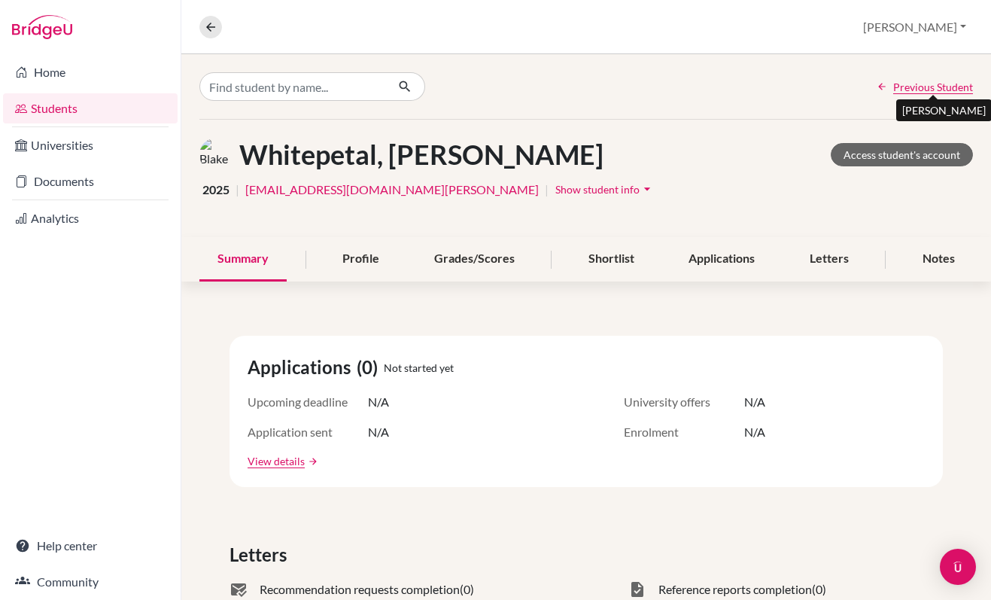
click at [920, 84] on span "Previous Student" at bounding box center [933, 87] width 80 height 16
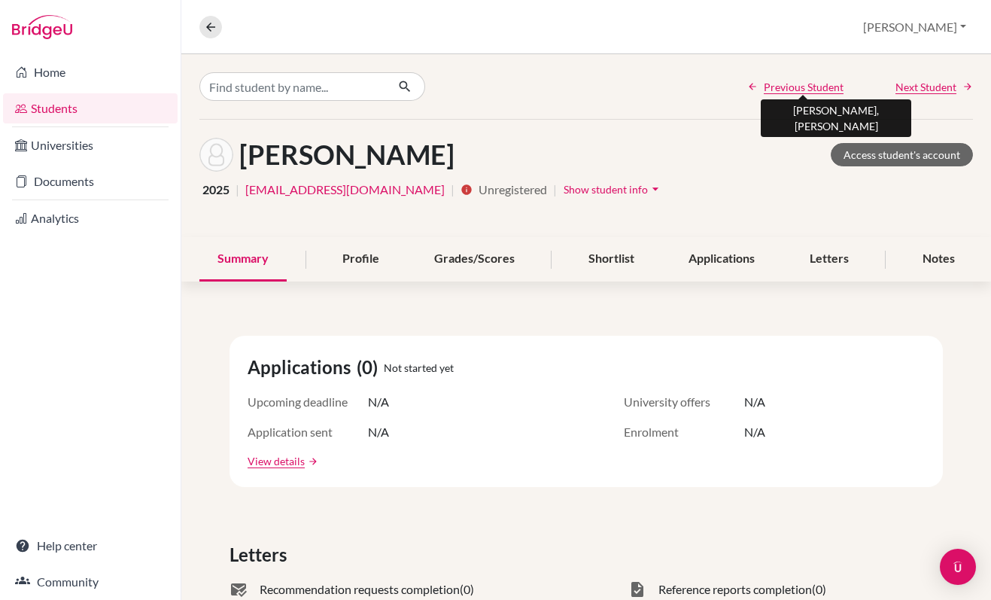
click at [793, 85] on span "Previous Student" at bounding box center [804, 87] width 80 height 16
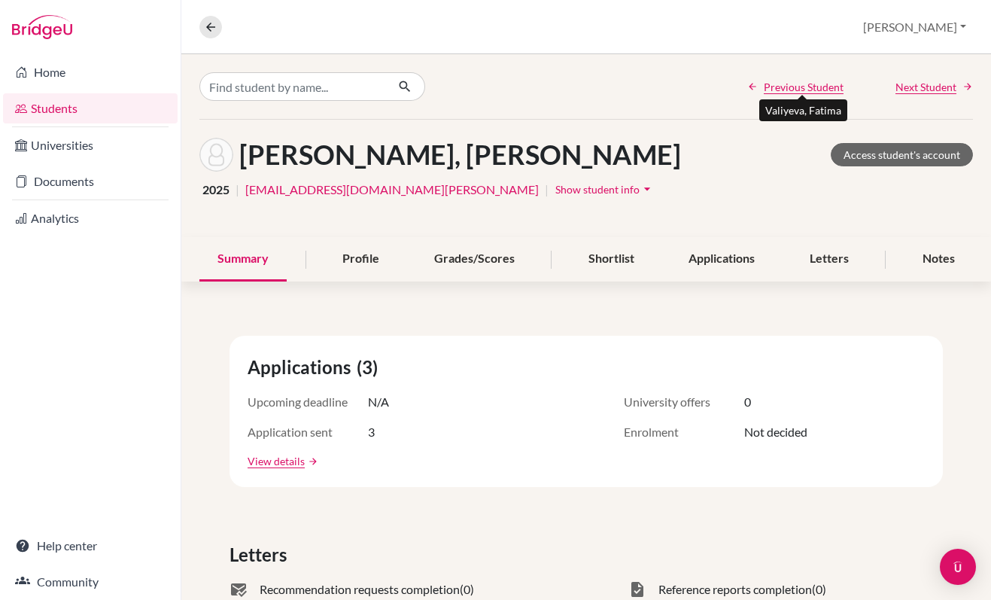
click at [793, 85] on span "Previous Student" at bounding box center [804, 87] width 80 height 16
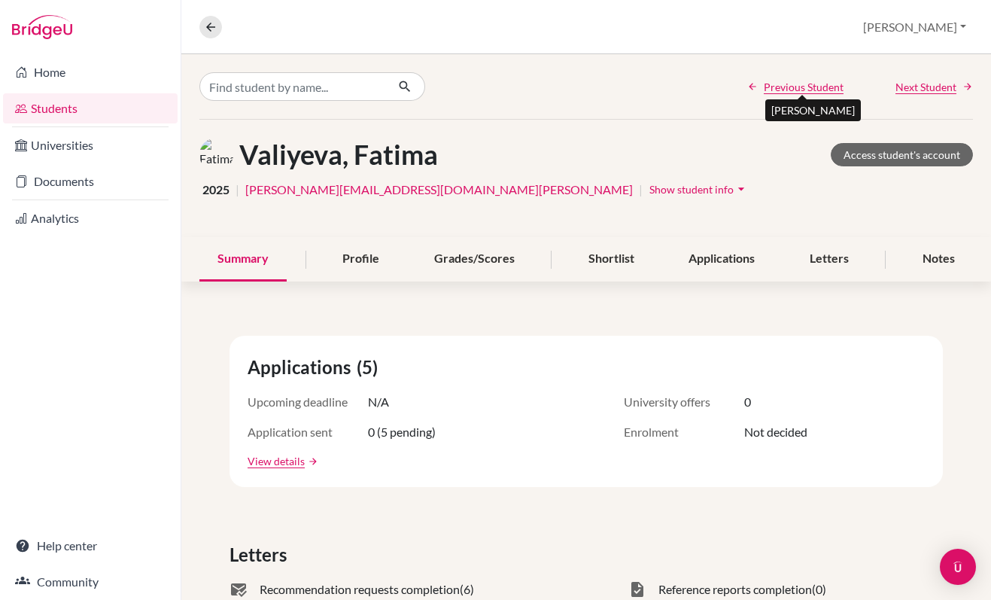
click at [793, 85] on span "Previous Student" at bounding box center [804, 87] width 80 height 16
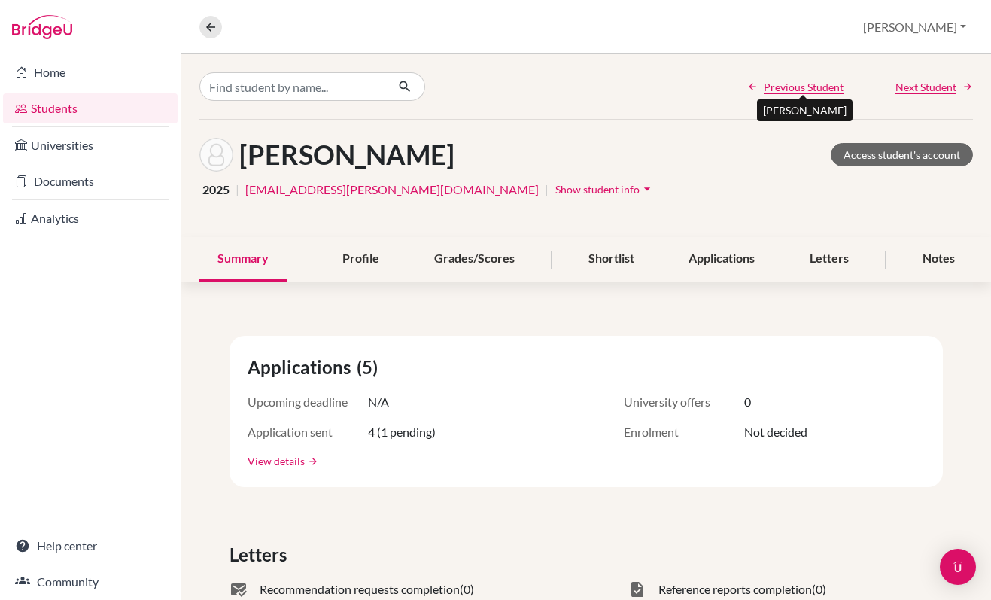
click at [793, 85] on span "Previous Student" at bounding box center [804, 87] width 80 height 16
click at [801, 88] on span "Previous Student" at bounding box center [804, 87] width 80 height 16
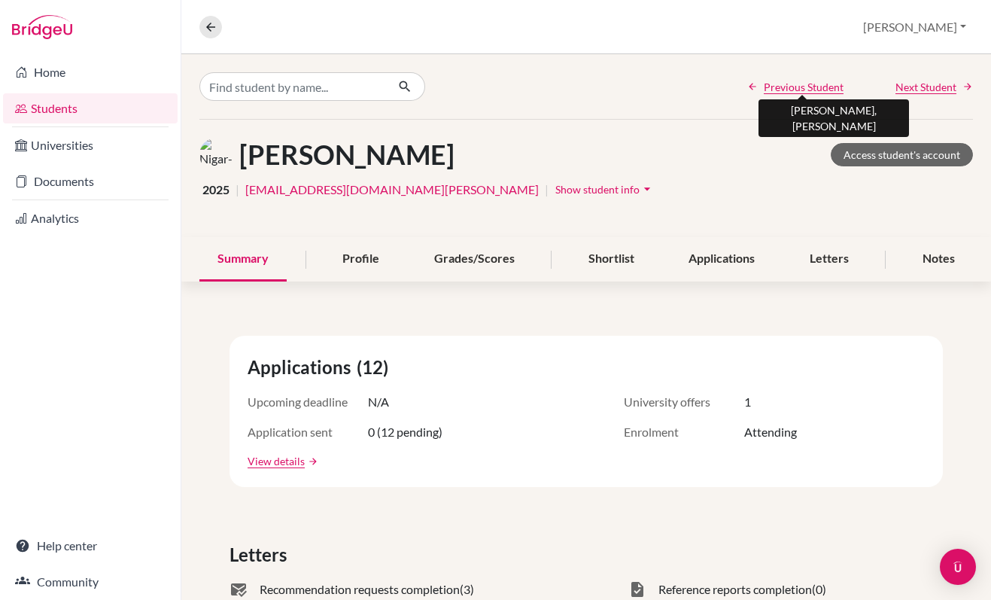
click at [801, 88] on span "Previous Student" at bounding box center [804, 87] width 80 height 16
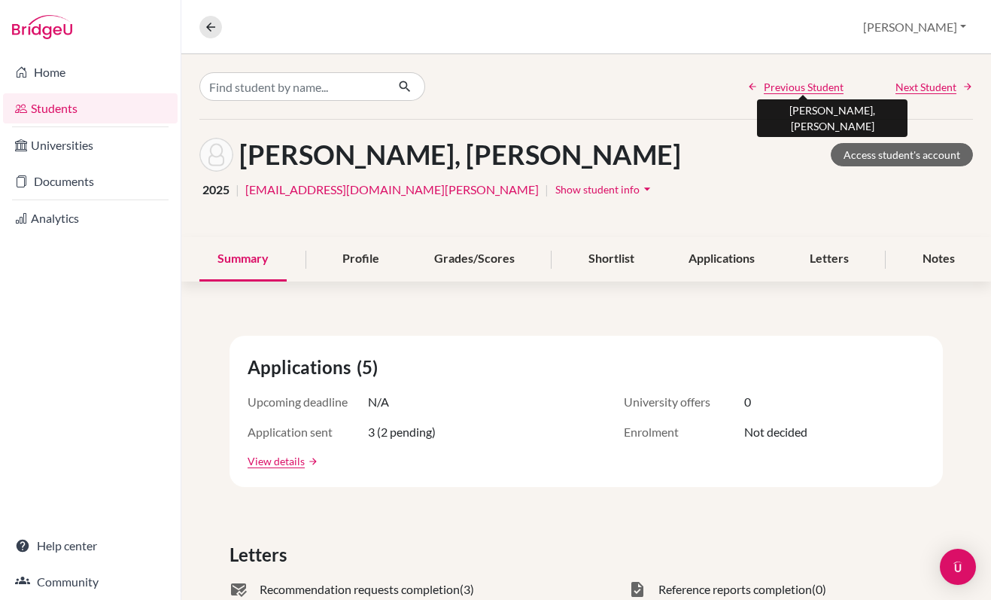
click at [801, 88] on span "Previous Student" at bounding box center [804, 87] width 80 height 16
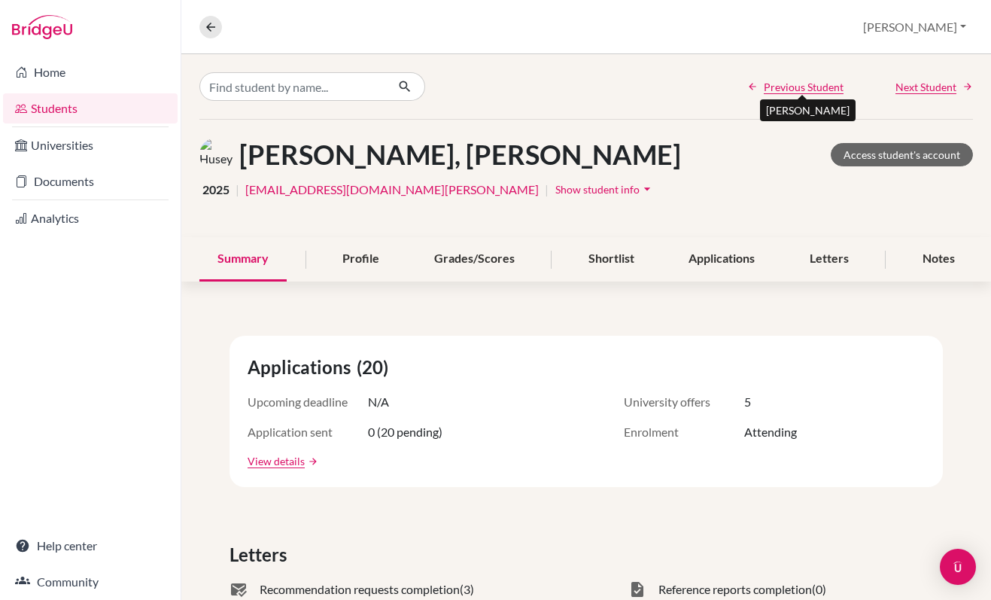
click at [801, 88] on span "Previous Student" at bounding box center [804, 87] width 80 height 16
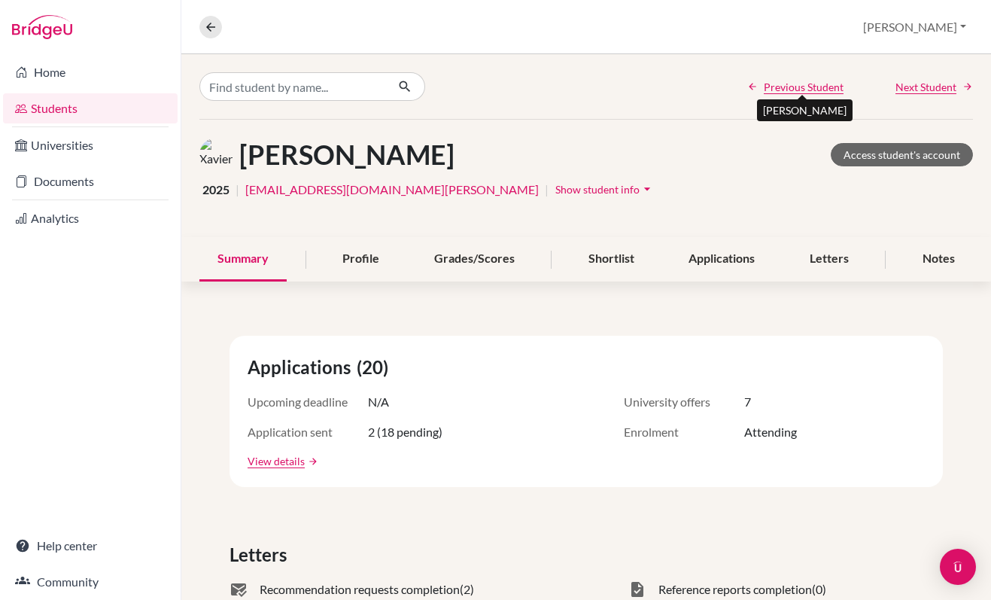
click at [801, 88] on span "Previous Student" at bounding box center [804, 87] width 80 height 16
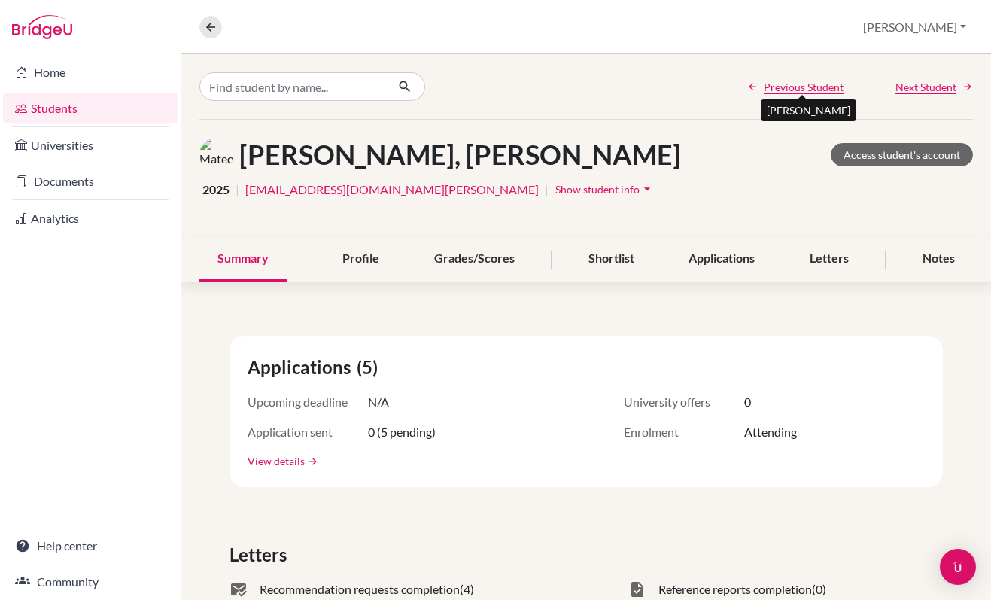
click at [801, 88] on span "Previous Student" at bounding box center [804, 87] width 80 height 16
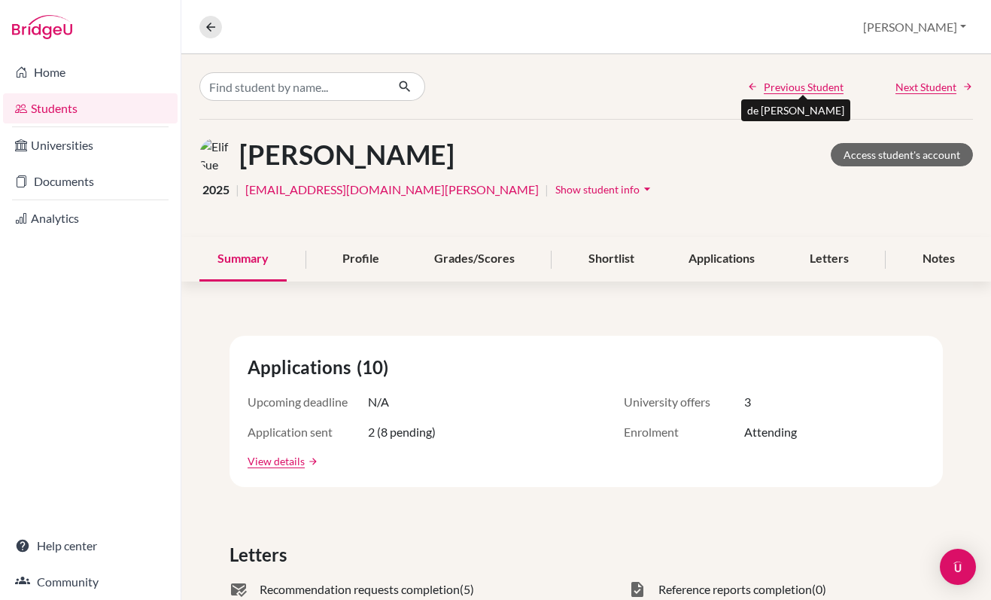
click at [801, 88] on span "Previous Student" at bounding box center [804, 87] width 80 height 16
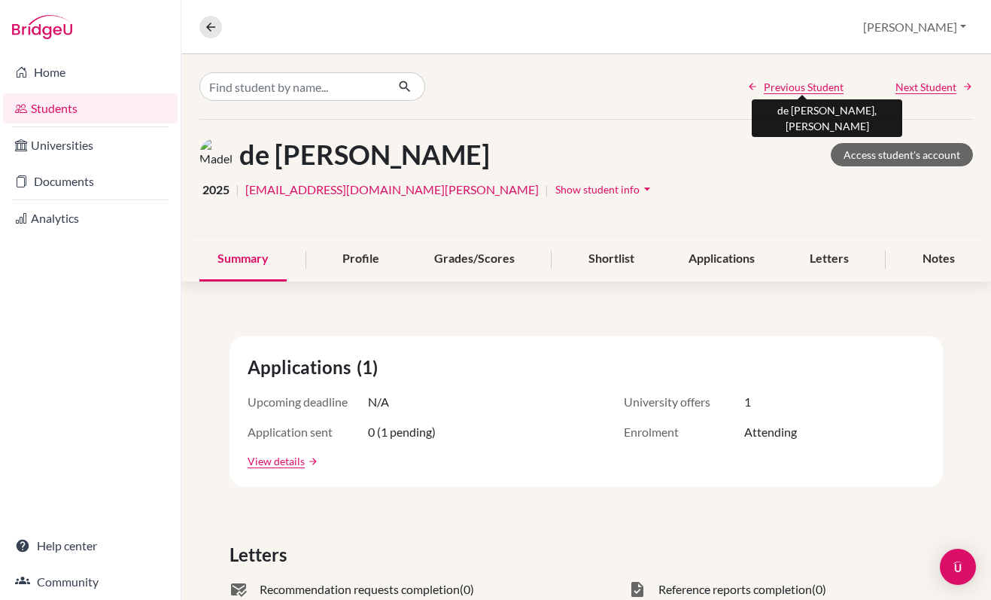
click at [801, 88] on span "Previous Student" at bounding box center [804, 87] width 80 height 16
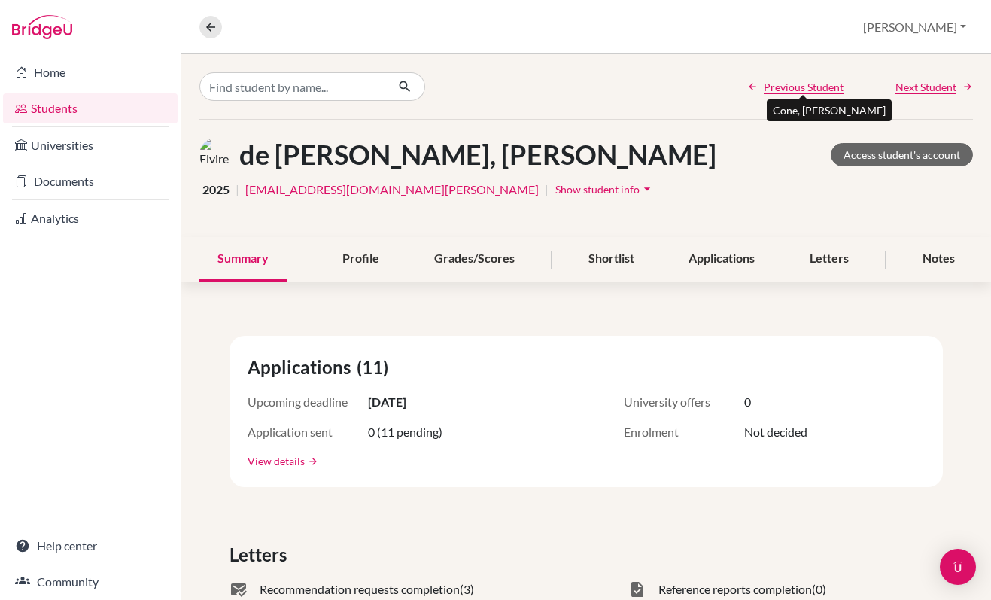
click at [801, 88] on span "Previous Student" at bounding box center [804, 87] width 80 height 16
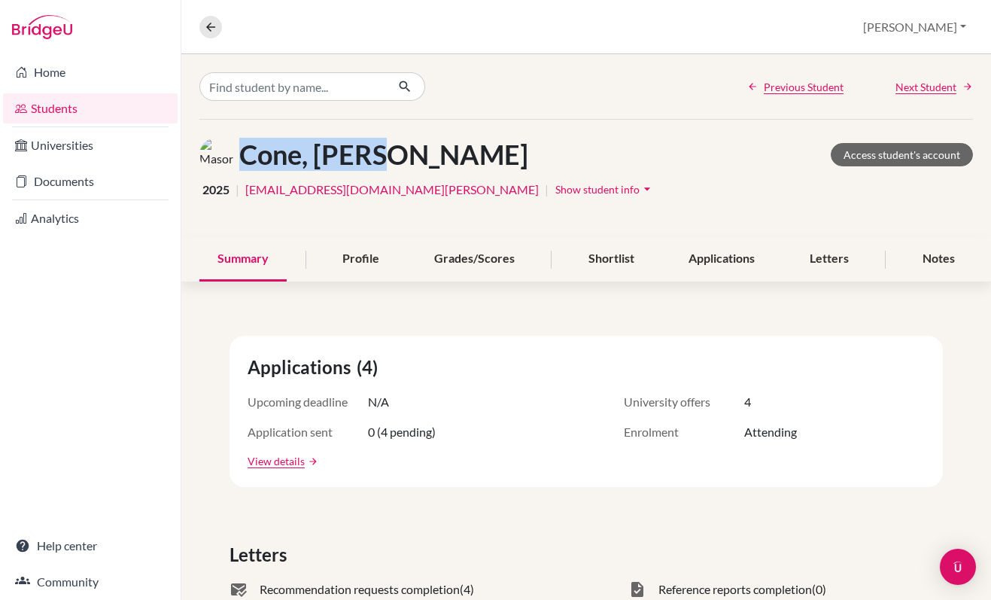
drag, startPoint x: 400, startPoint y: 159, endPoint x: 244, endPoint y: 156, distance: 155.8
click at [244, 156] on div "Cone, Mason Access student's account" at bounding box center [586, 155] width 774 height 34
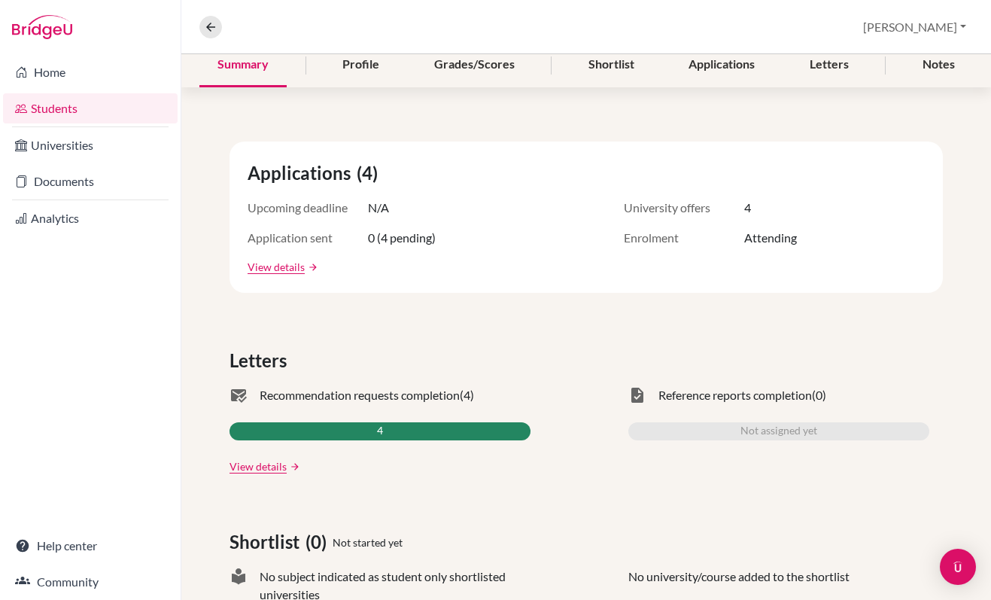
scroll to position [86, 0]
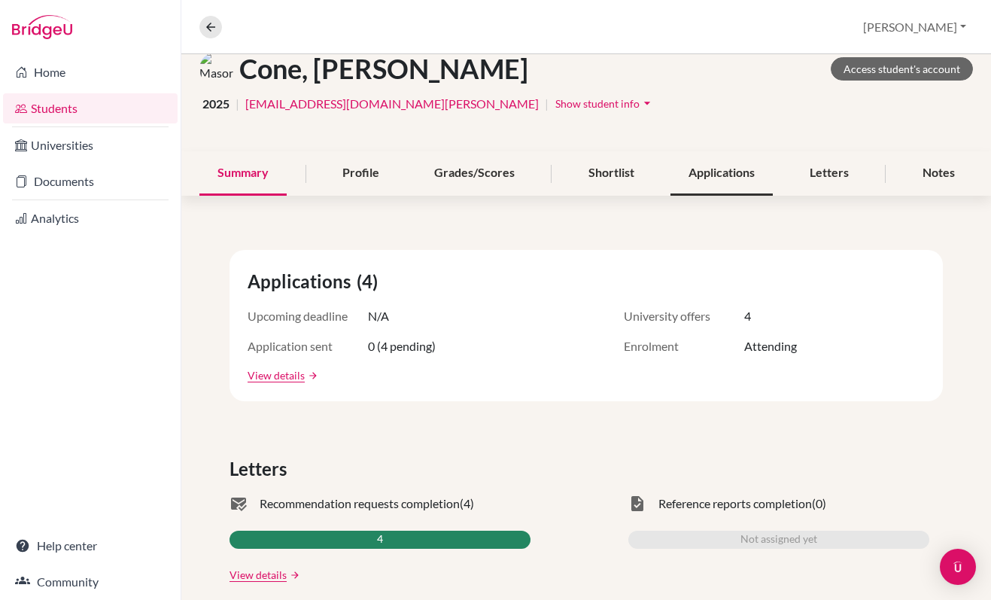
click at [740, 168] on div "Applications" at bounding box center [721, 173] width 102 height 44
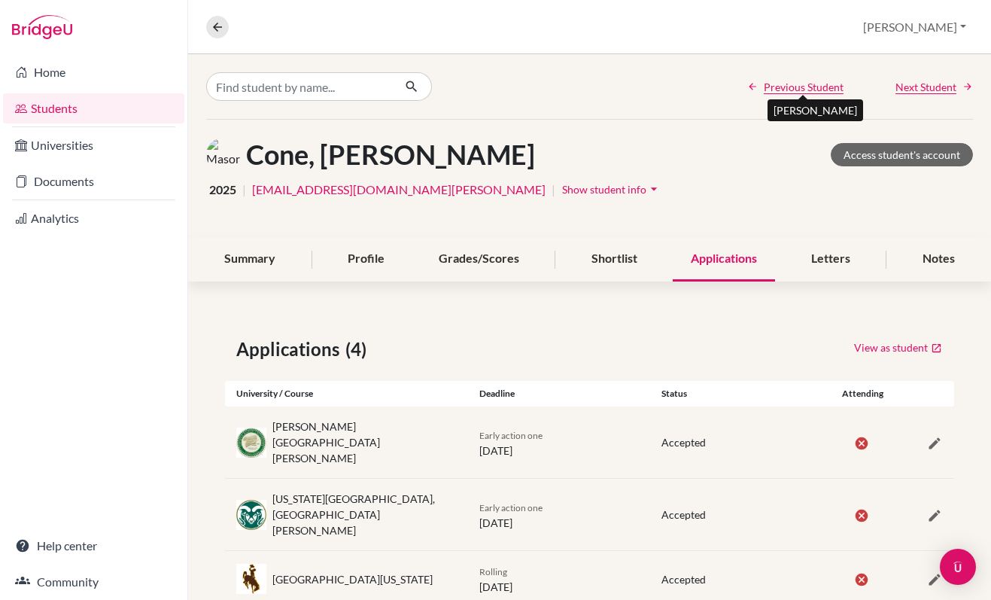
click at [801, 81] on span "Previous Student" at bounding box center [804, 87] width 80 height 16
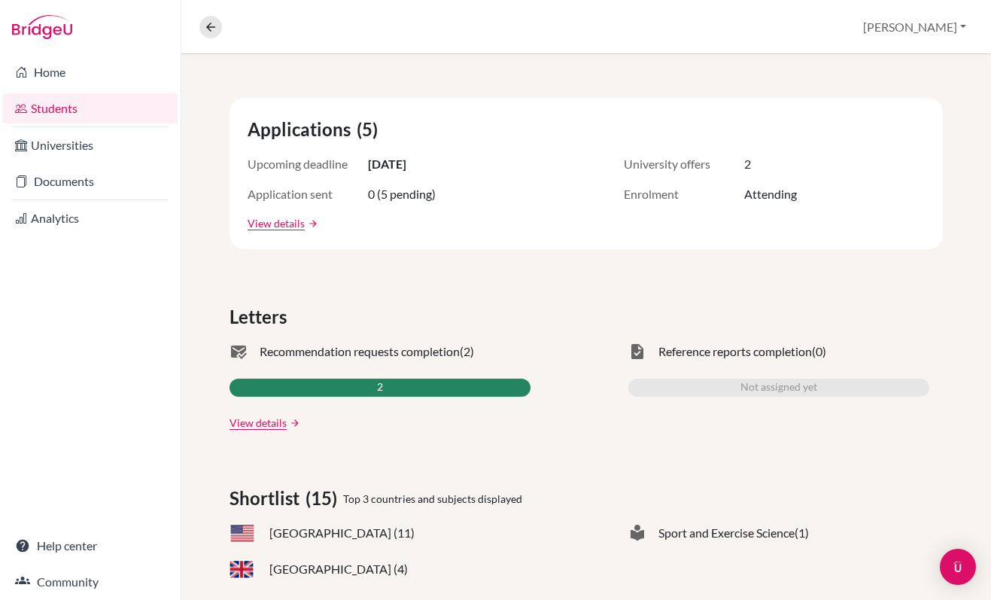
scroll to position [187, 0]
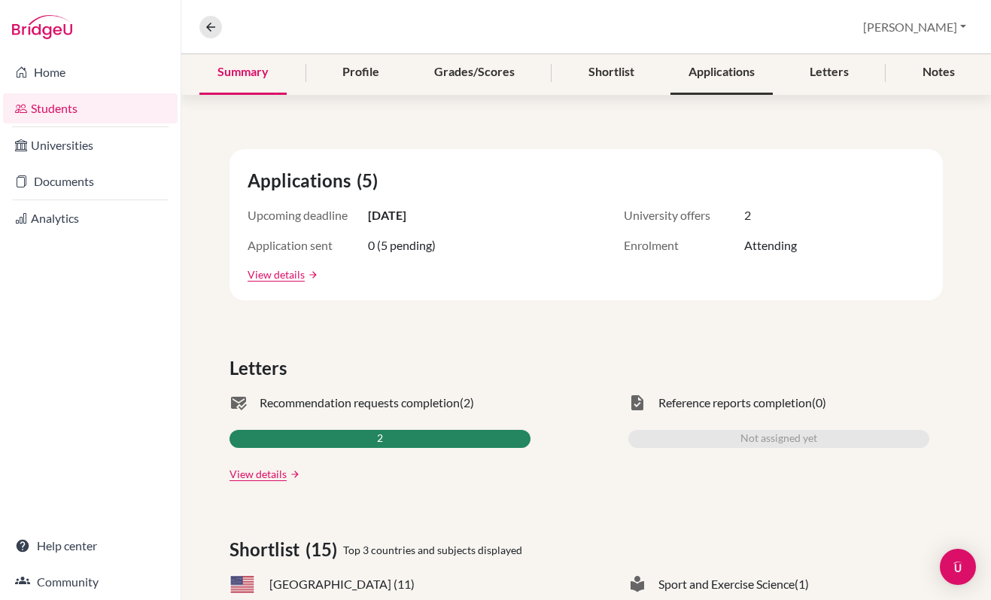
click at [704, 74] on div "Applications" at bounding box center [721, 72] width 102 height 44
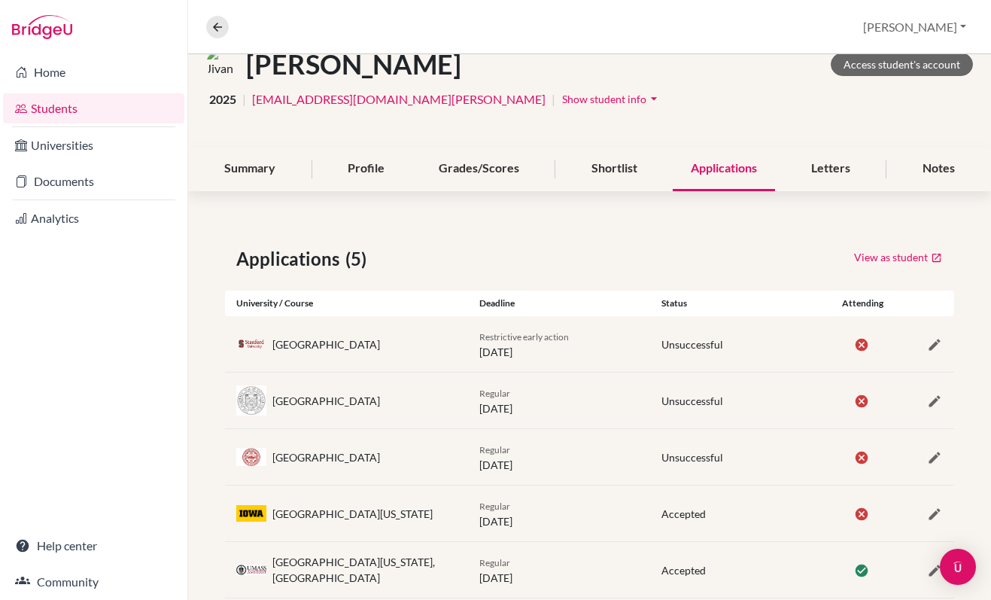
scroll to position [125, 0]
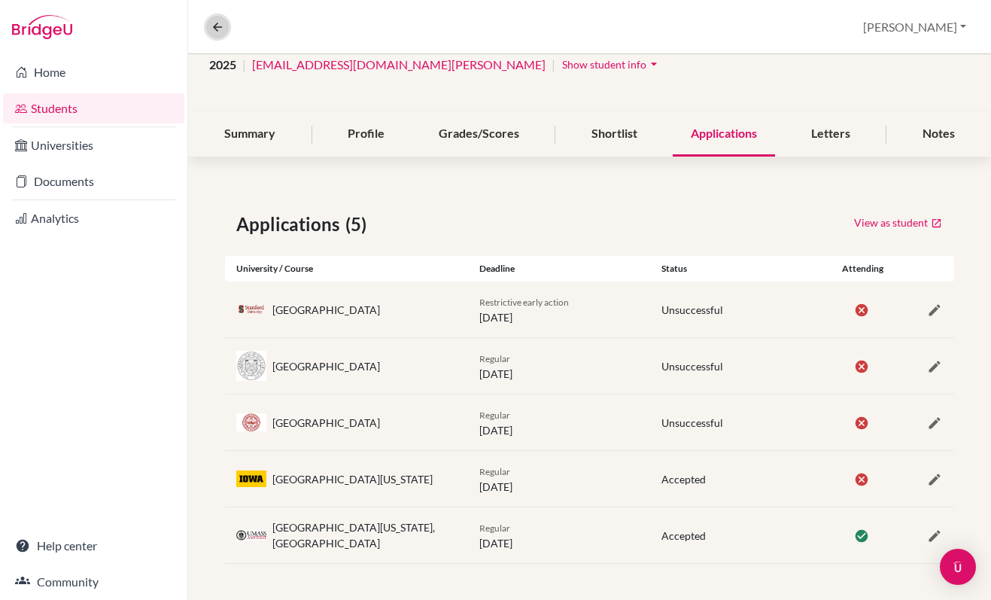
click at [211, 26] on icon at bounding box center [218, 27] width 14 height 14
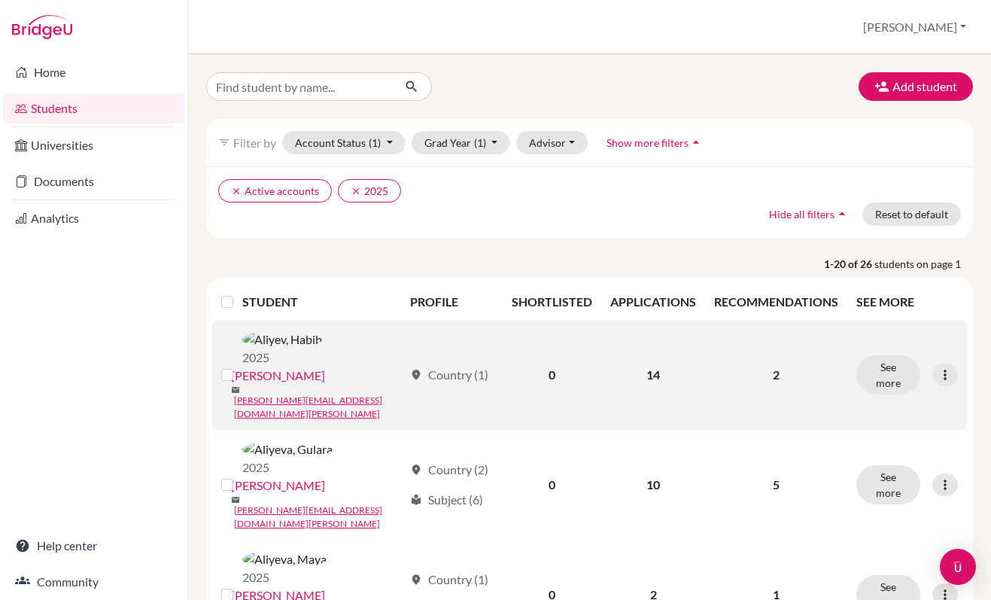
click at [325, 366] on link "[PERSON_NAME]" at bounding box center [278, 375] width 94 height 18
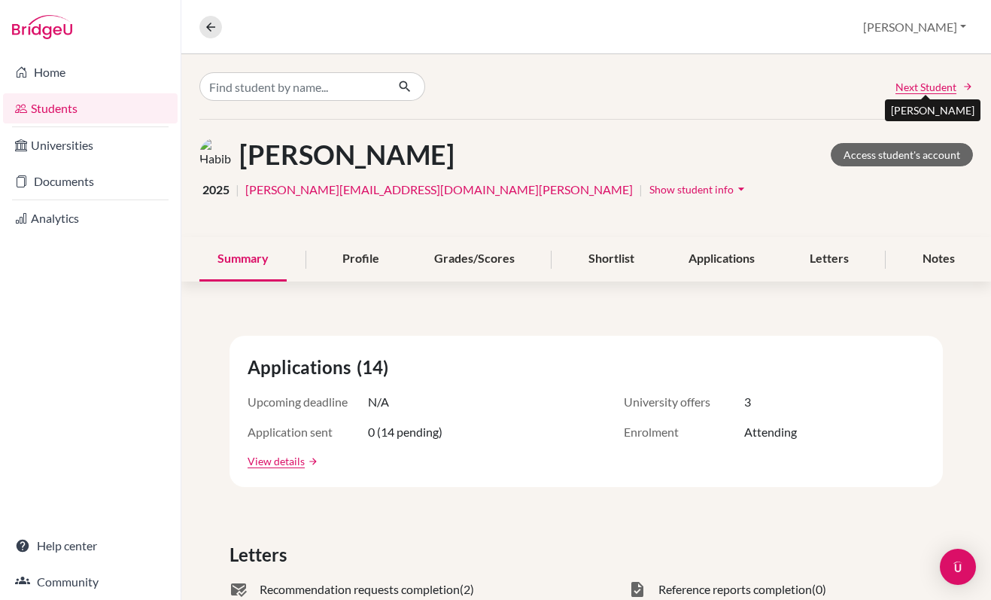
click at [945, 81] on span "Next Student" at bounding box center [926, 87] width 61 height 16
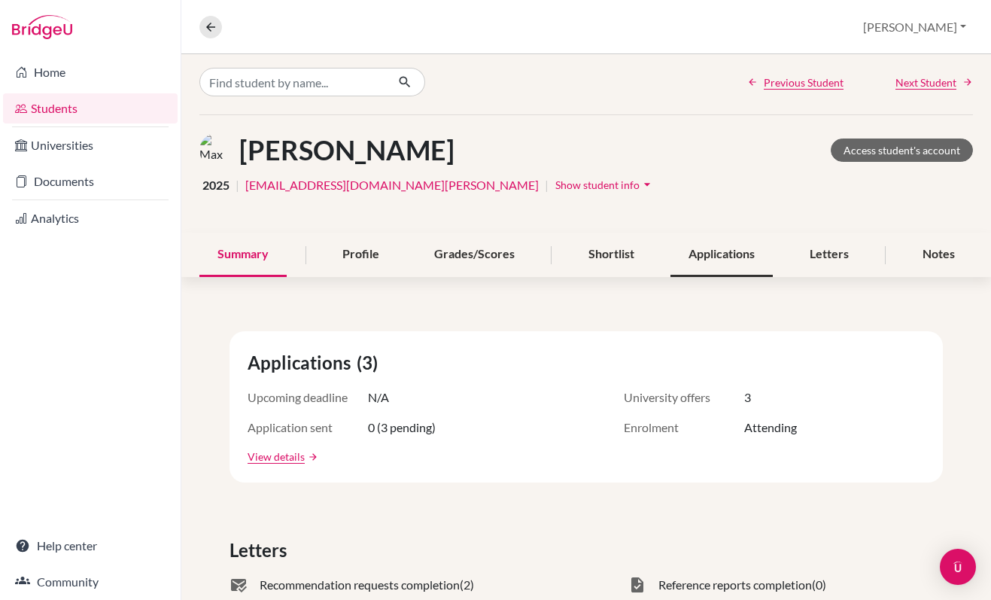
click at [730, 260] on div "Applications" at bounding box center [721, 255] width 102 height 44
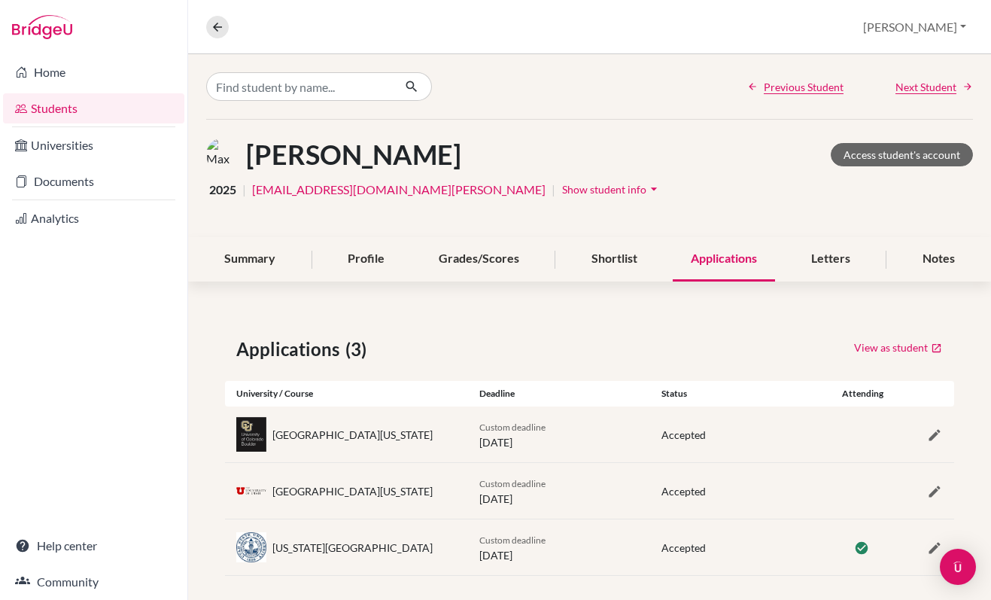
scroll to position [12, 0]
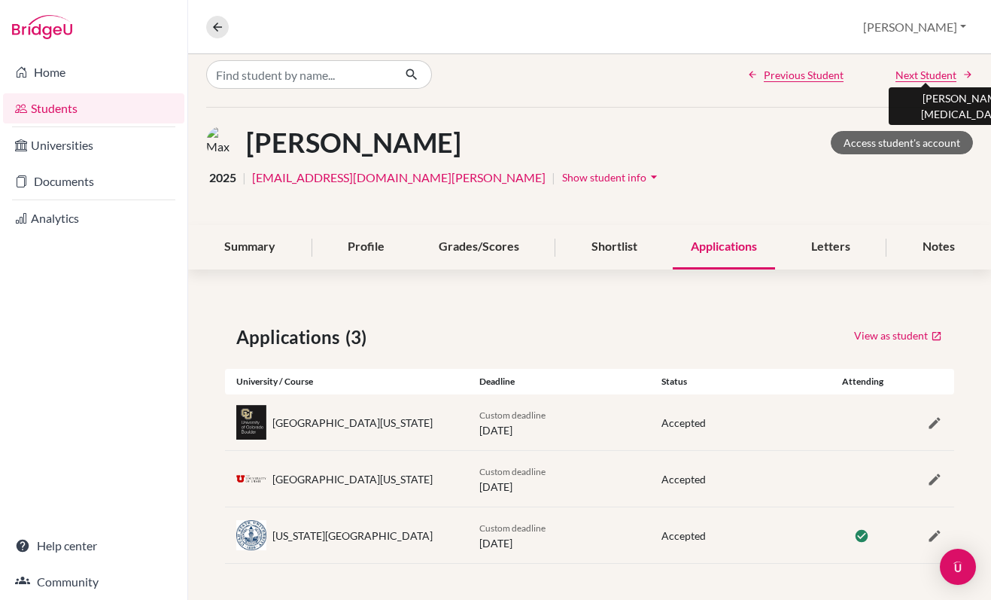
click at [929, 74] on span "Next Student" at bounding box center [926, 75] width 61 height 16
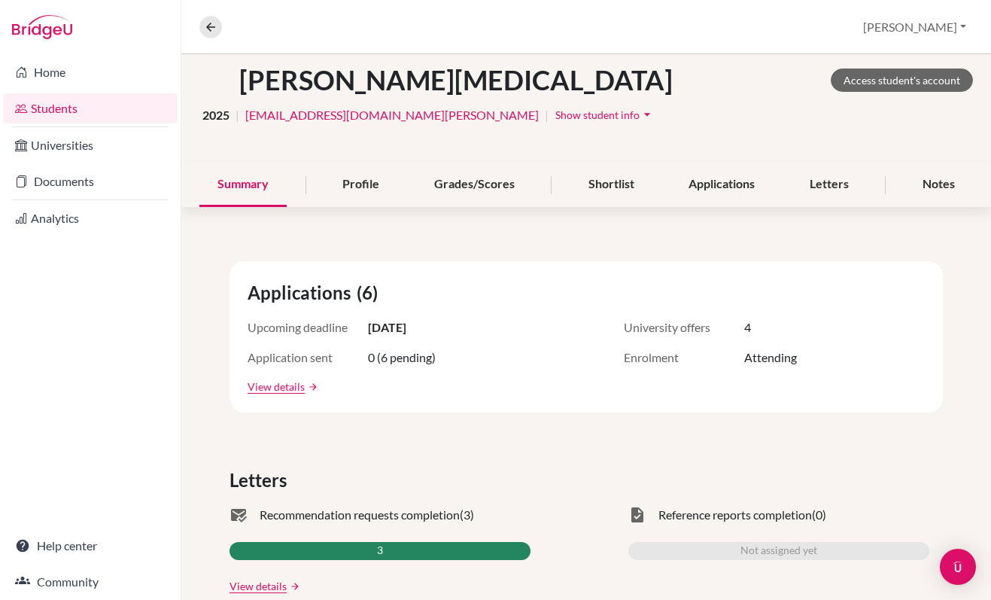
scroll to position [92, 0]
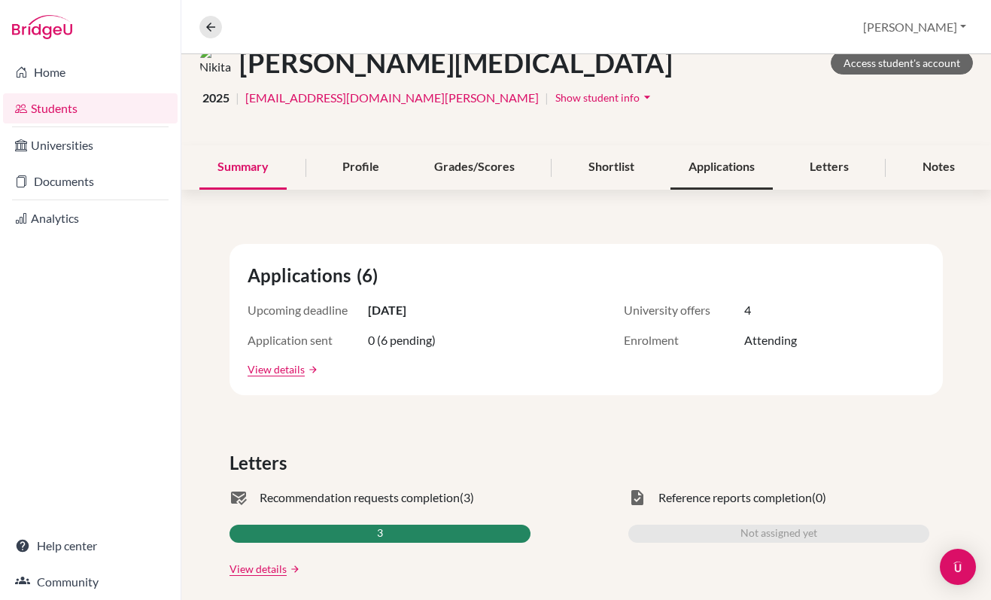
click at [722, 165] on div "Applications" at bounding box center [721, 167] width 102 height 44
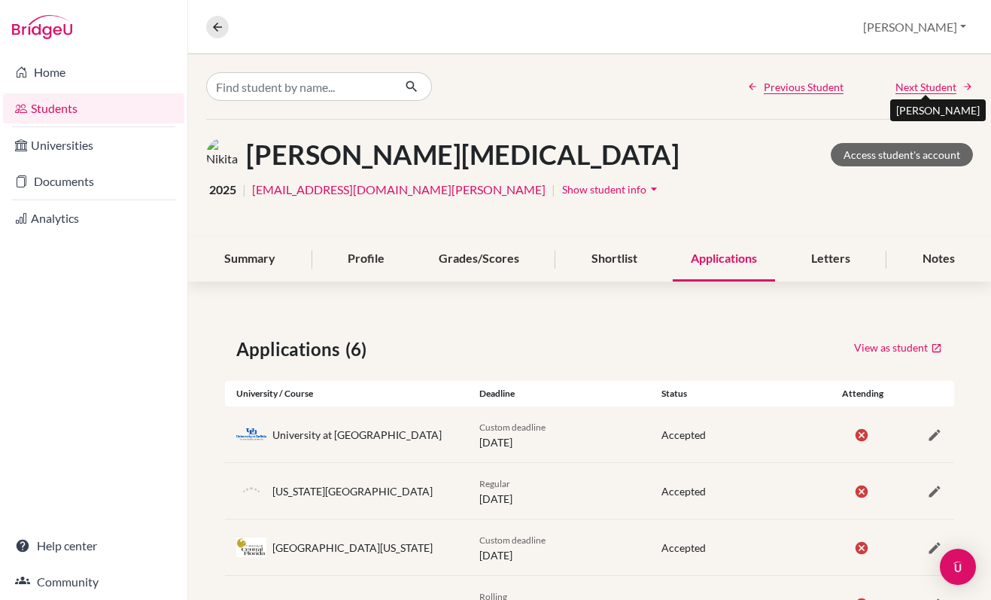
click at [920, 84] on span "Next Student" at bounding box center [926, 87] width 61 height 16
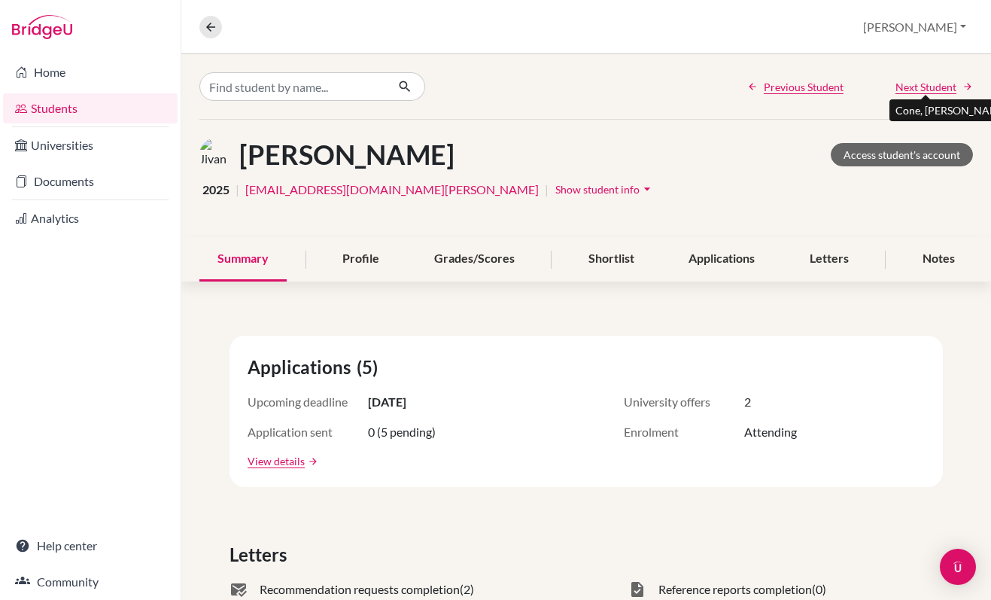
click at [905, 85] on span "Next Student" at bounding box center [926, 87] width 61 height 16
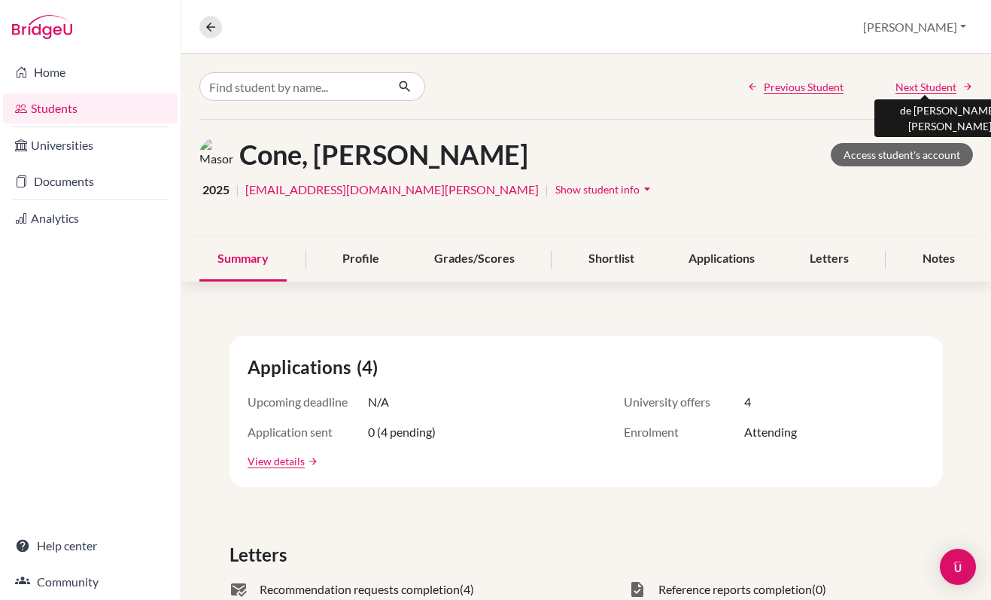
click at [905, 85] on span "Next Student" at bounding box center [926, 87] width 61 height 16
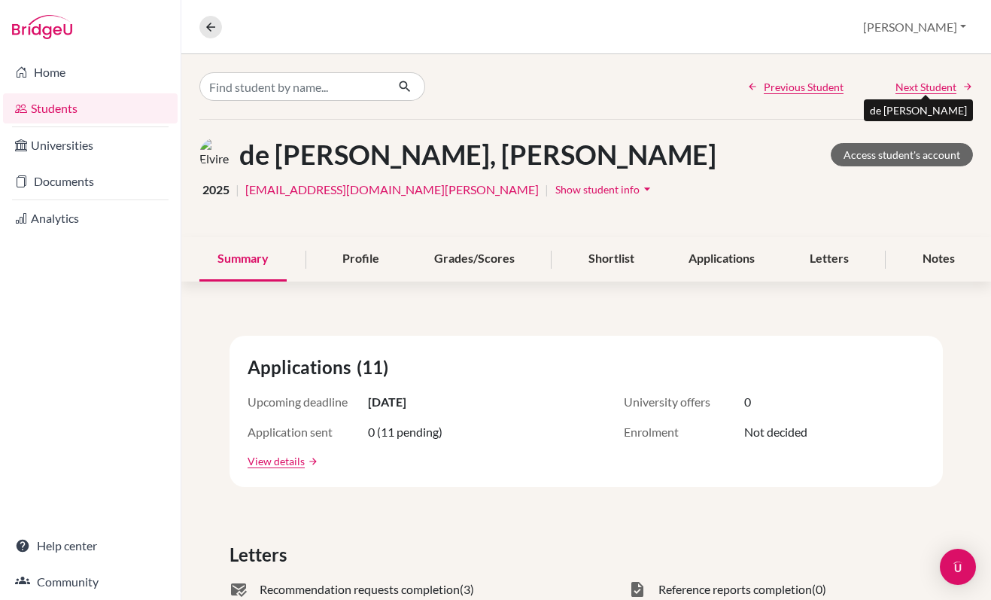
click at [905, 85] on span "Next Student" at bounding box center [926, 87] width 61 height 16
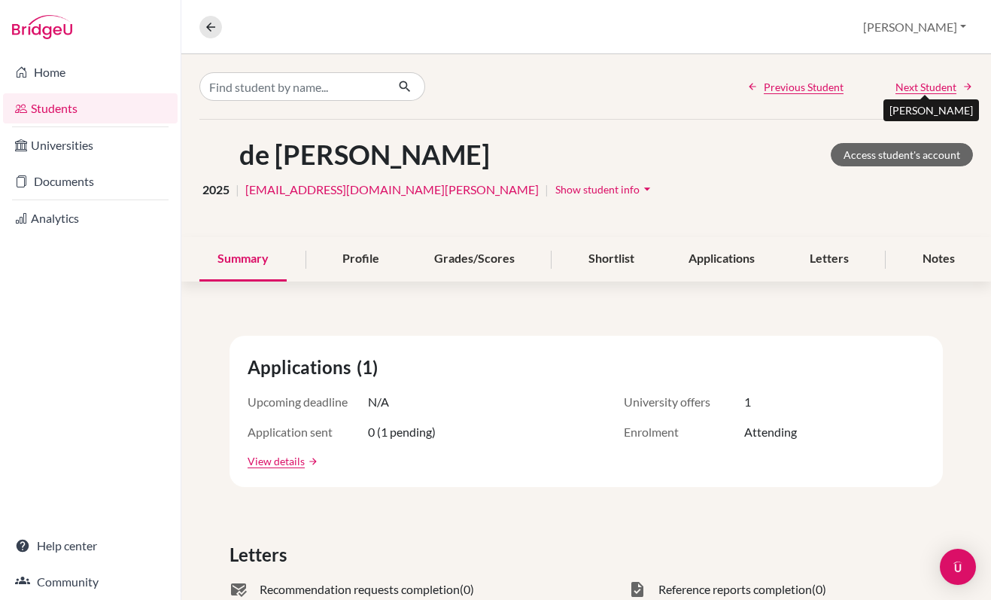
click at [905, 85] on span "Next Student" at bounding box center [926, 87] width 61 height 16
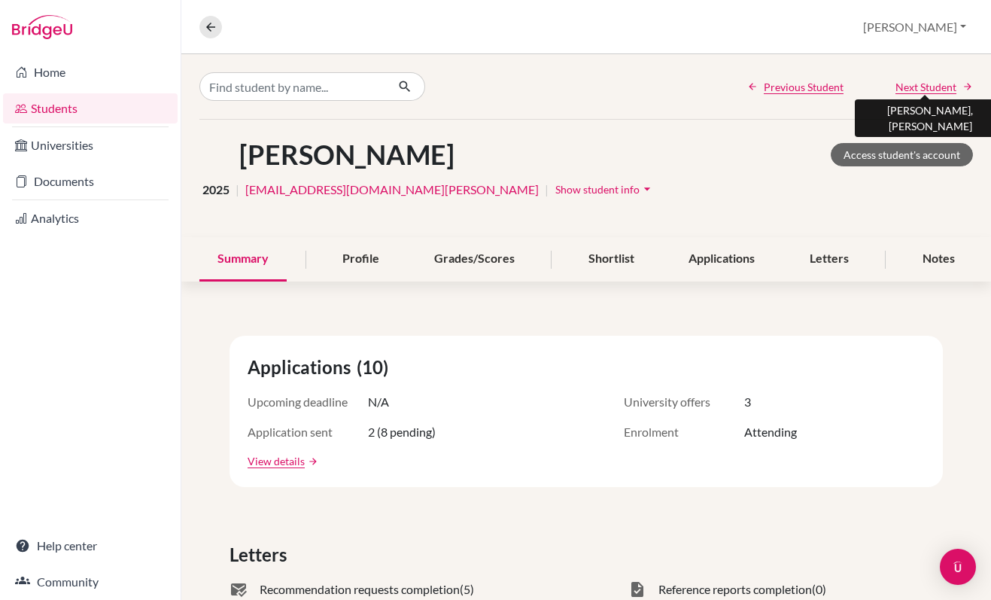
click at [905, 85] on span "Next Student" at bounding box center [926, 87] width 61 height 16
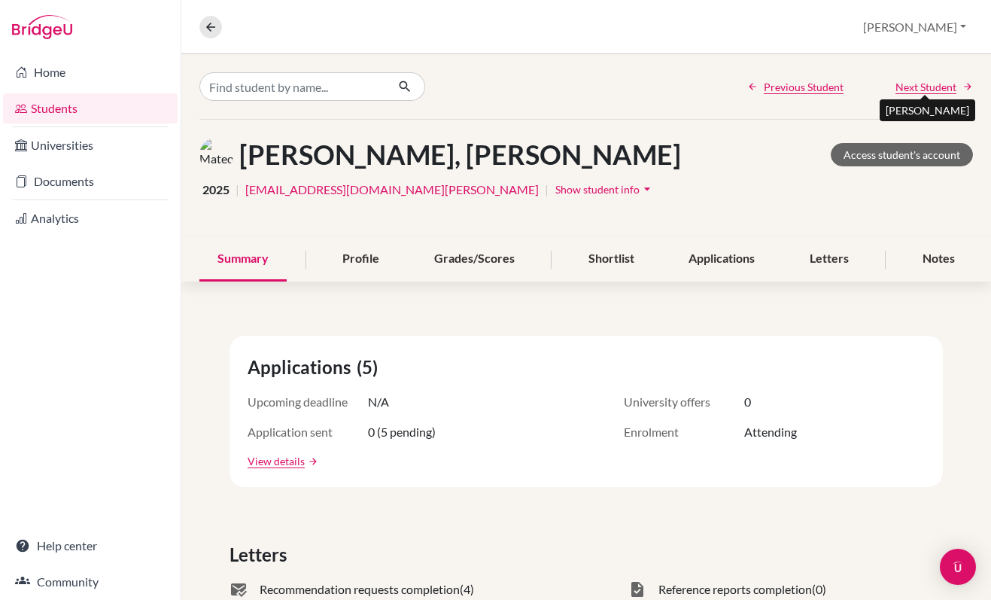
click at [933, 87] on span "Next Student" at bounding box center [926, 87] width 61 height 16
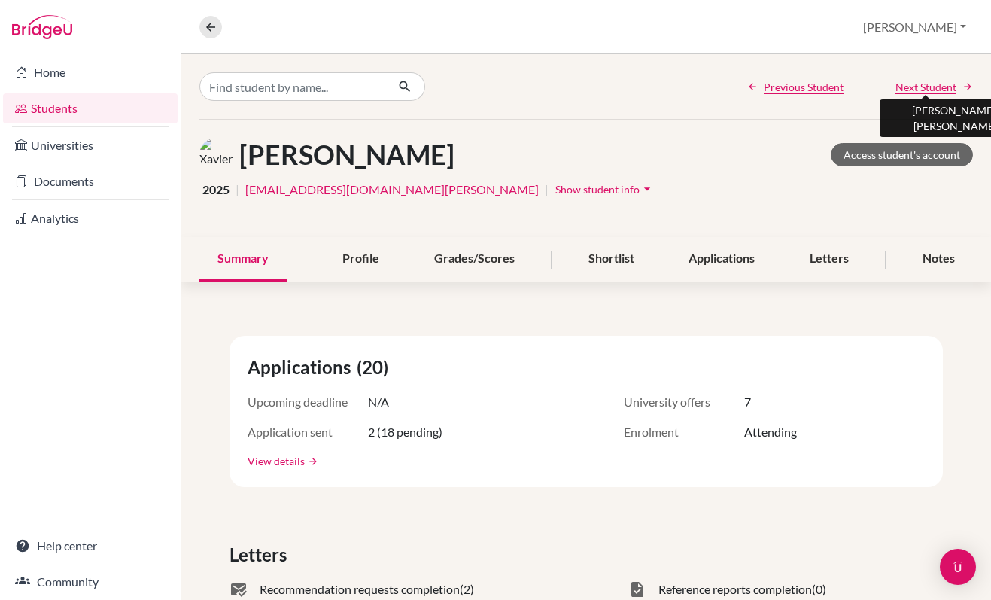
click at [933, 87] on span "Next Student" at bounding box center [926, 87] width 61 height 16
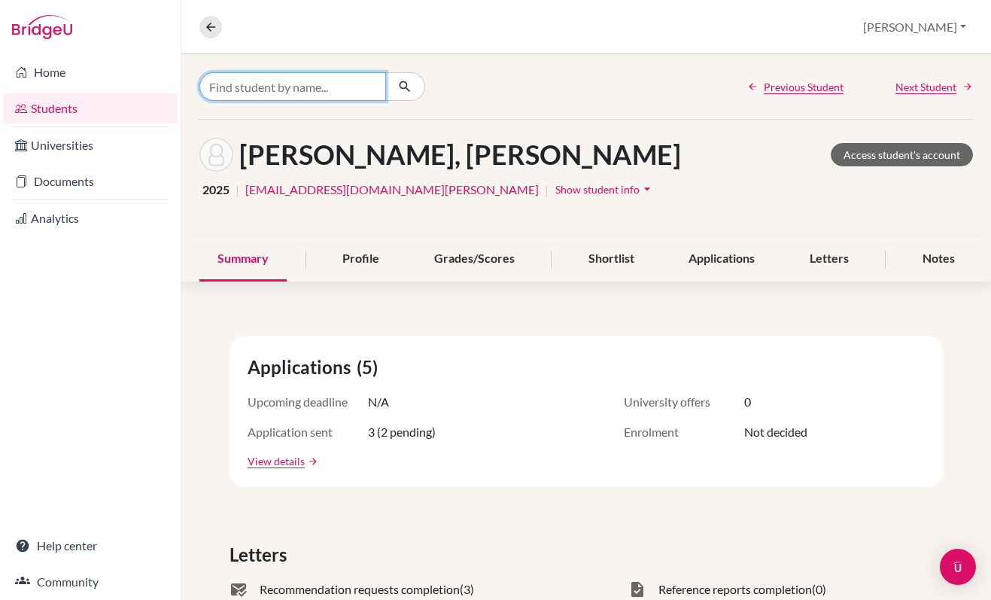
click at [320, 89] on input "Find student by name..." at bounding box center [292, 86] width 187 height 29
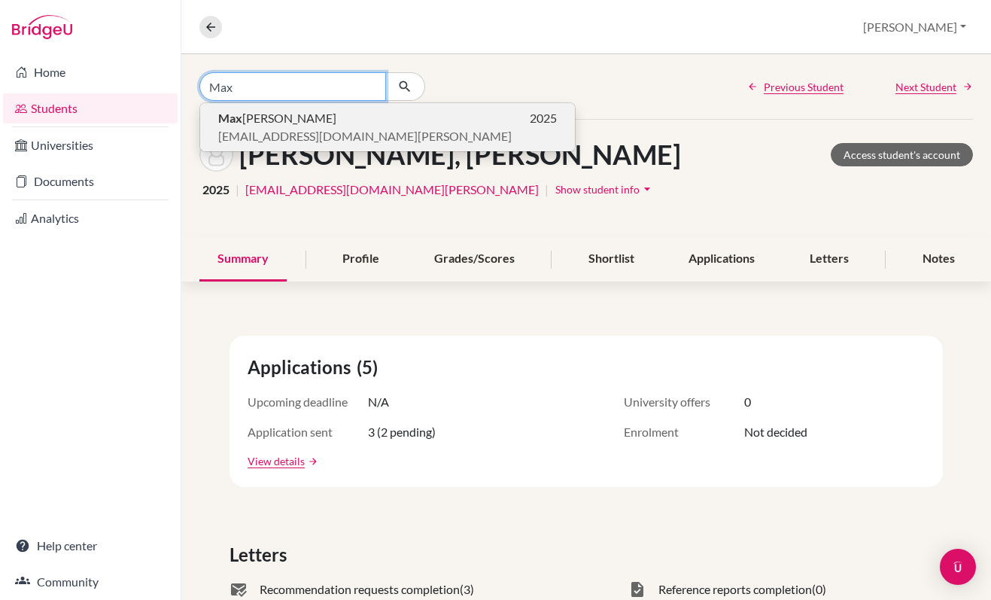
type input "Max"
click at [260, 125] on span "Max Bluth" at bounding box center [277, 118] width 118 height 18
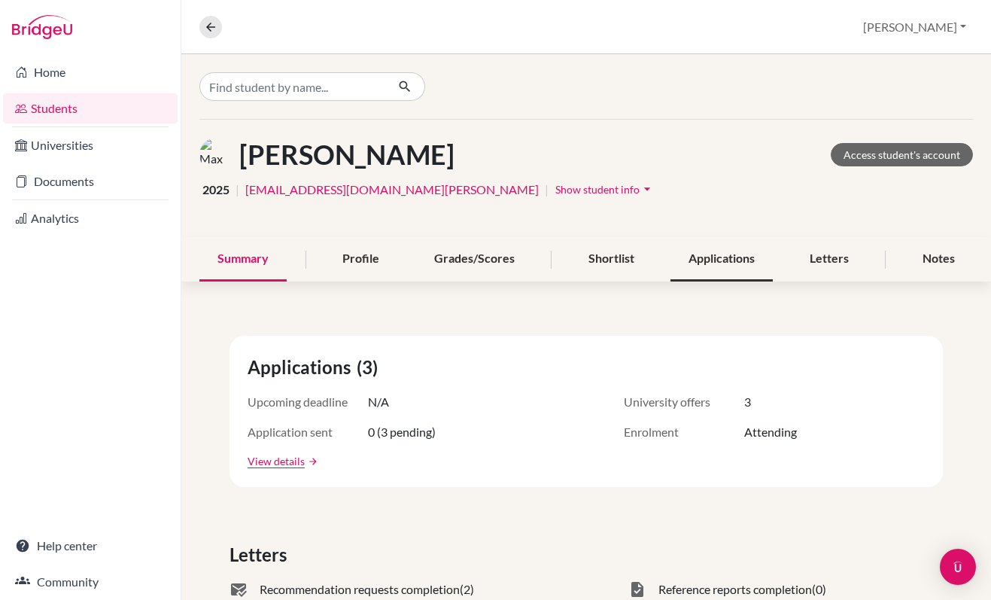
click at [721, 269] on div "Applications" at bounding box center [721, 259] width 102 height 44
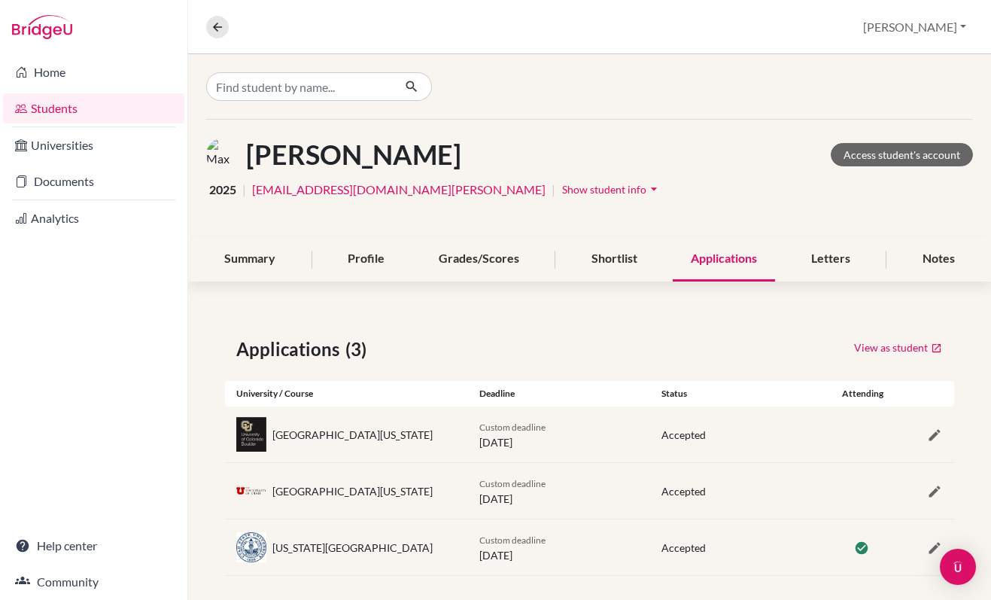
scroll to position [12, 0]
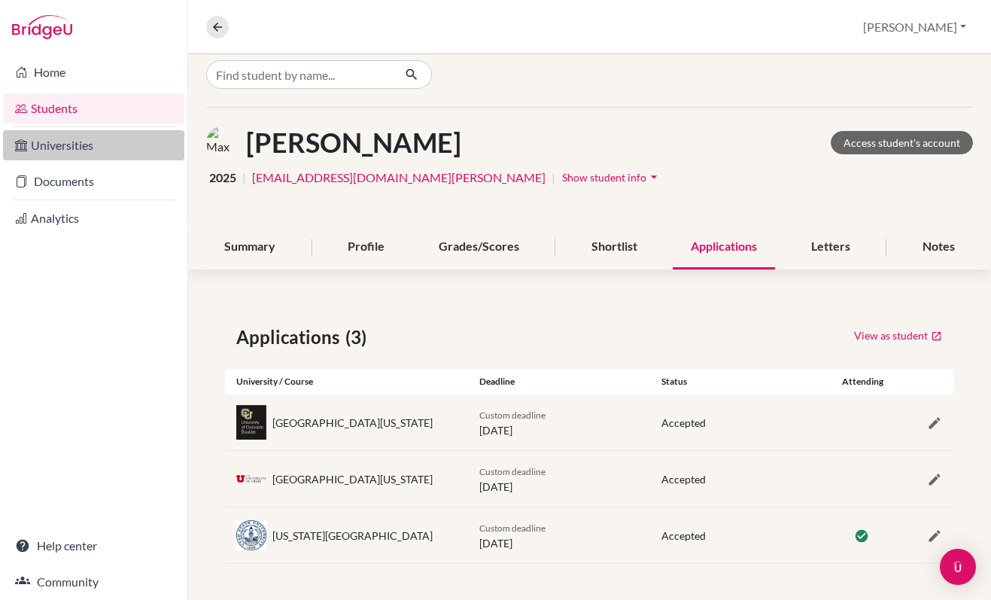
click at [81, 149] on link "Universities" at bounding box center [93, 145] width 181 height 30
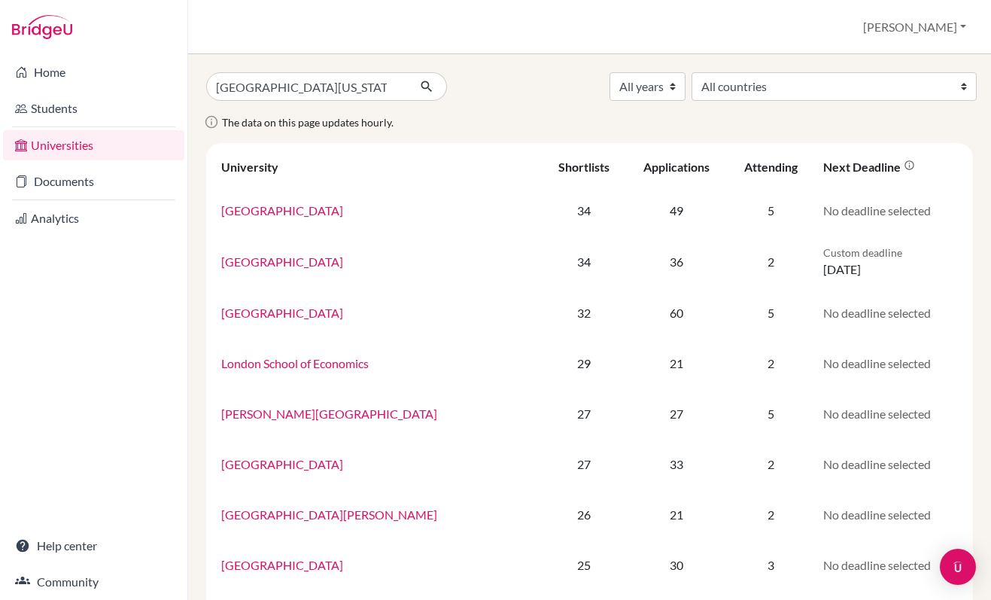
type input "University of Montana"
click at [407, 72] on button "submit" at bounding box center [427, 86] width 40 height 29
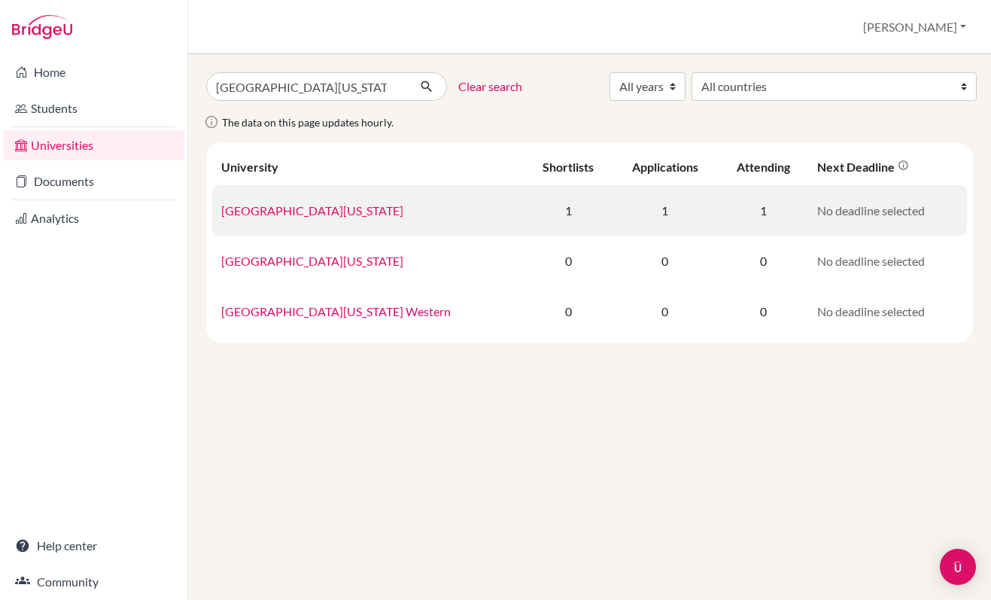
click at [275, 216] on link "University of Montana" at bounding box center [312, 210] width 182 height 14
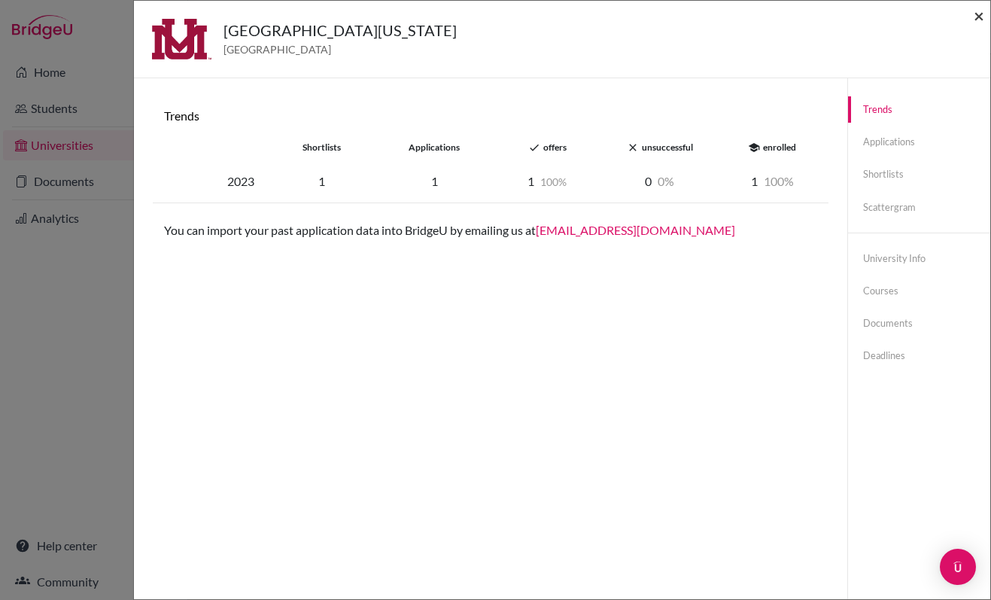
click at [980, 14] on span "×" at bounding box center [979, 16] width 11 height 22
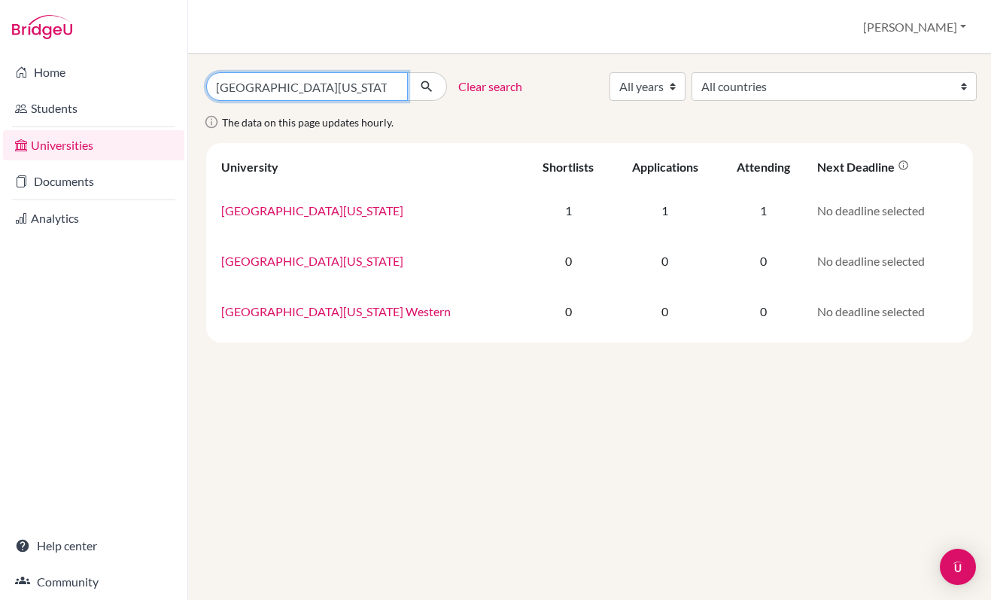
drag, startPoint x: 333, startPoint y: 86, endPoint x: 290, endPoint y: 84, distance: 43.7
click at [290, 84] on input "University of Montana" at bounding box center [307, 86] width 202 height 29
type input "University of Amstersam"
click at [407, 72] on button "submit" at bounding box center [427, 86] width 40 height 29
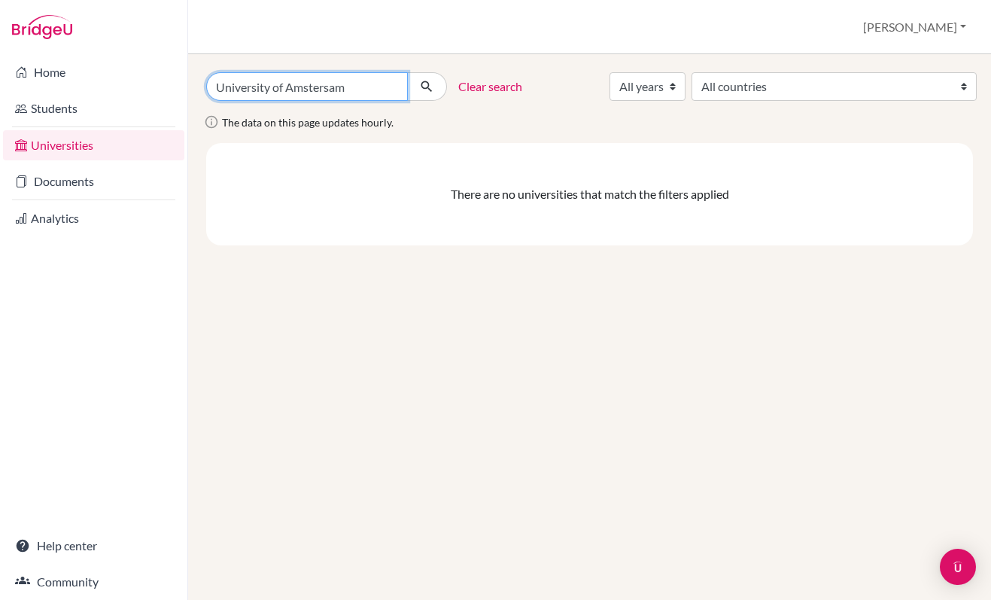
drag, startPoint x: 350, startPoint y: 92, endPoint x: 292, endPoint y: 91, distance: 57.9
click at [292, 91] on input "University of Amstersam" at bounding box center [307, 86] width 202 height 29
type input "University of A"
click at [407, 72] on button "submit" at bounding box center [427, 86] width 40 height 29
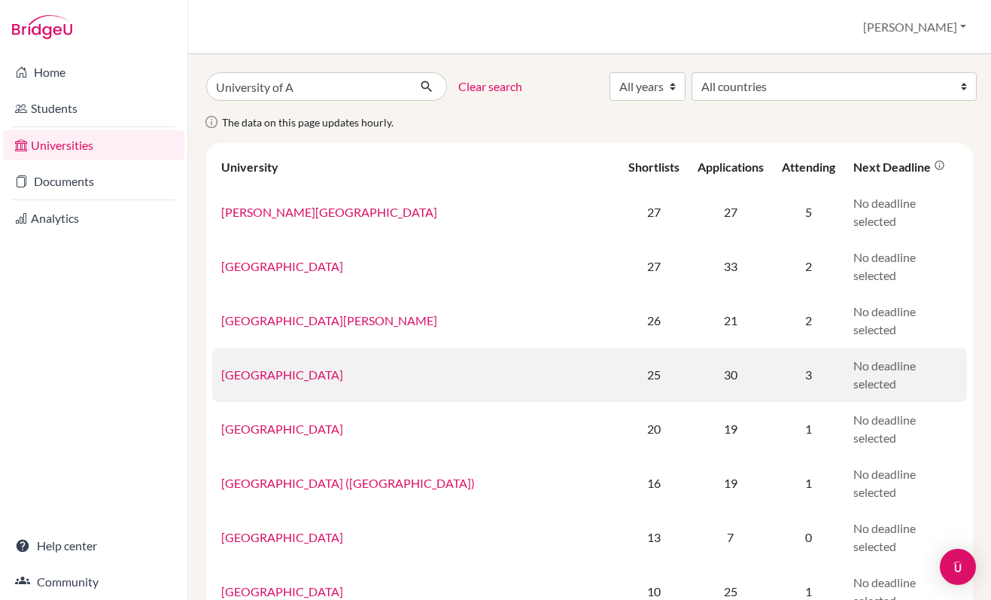
click at [300, 367] on link "University of Amsterdam" at bounding box center [282, 374] width 122 height 14
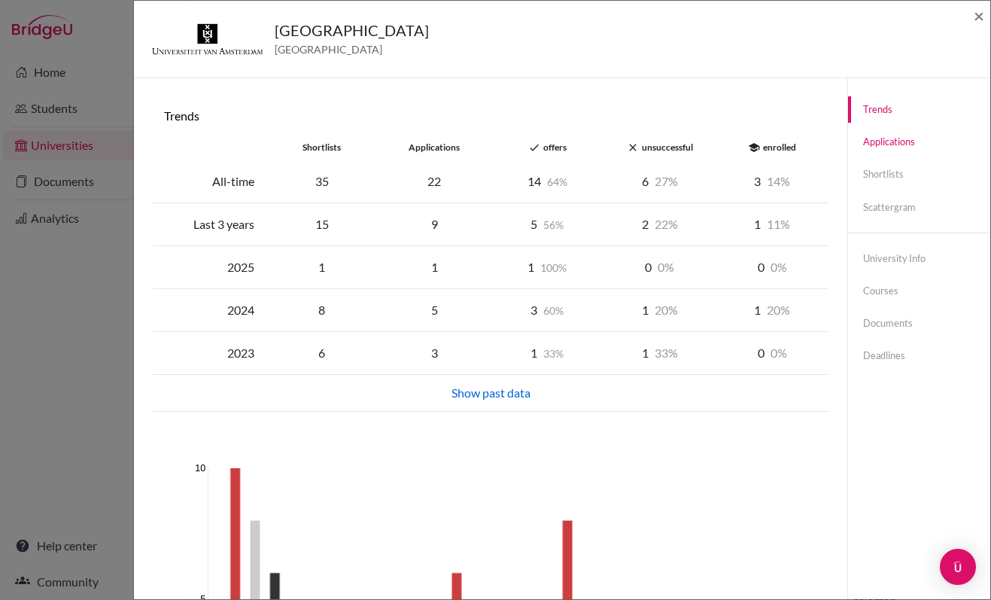
click at [885, 144] on link "Applications" at bounding box center [919, 142] width 142 height 26
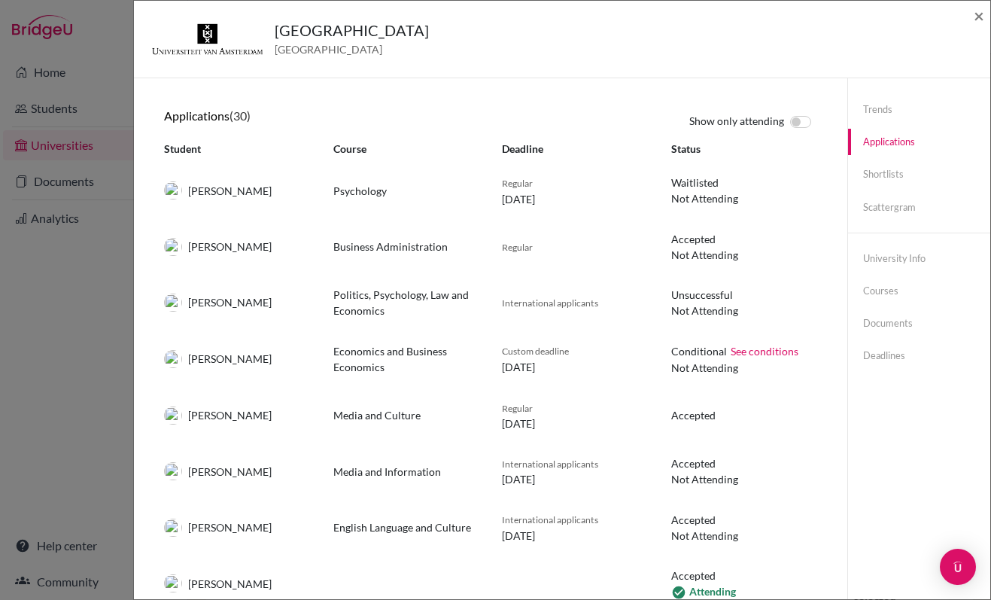
click at [566, 435] on div "Eileen Barry Media and Culture Regular 01 May 2023 Accepted" at bounding box center [491, 416] width 676 height 56
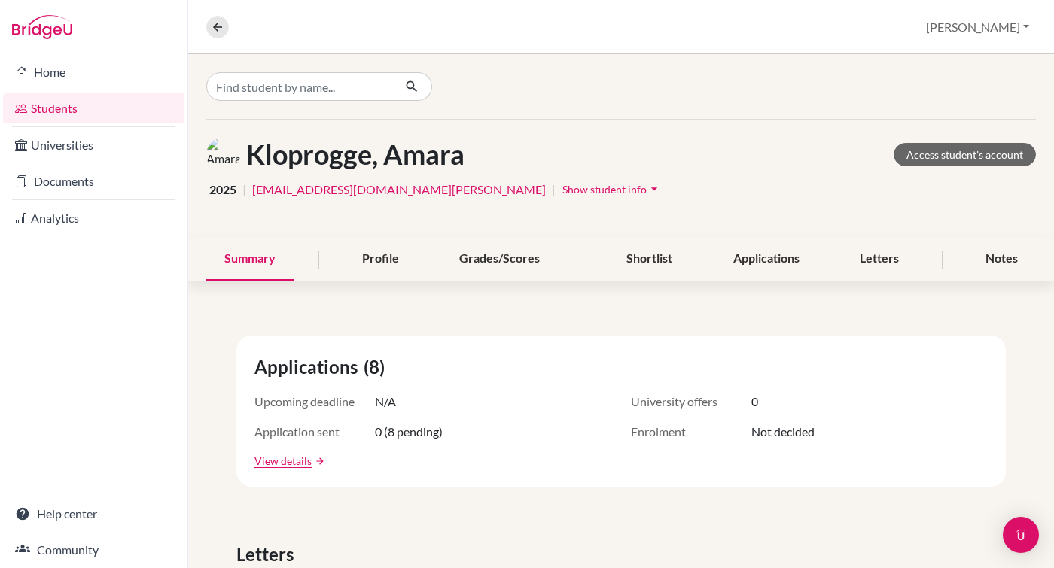
click at [61, 111] on link "Students" at bounding box center [93, 108] width 181 height 30
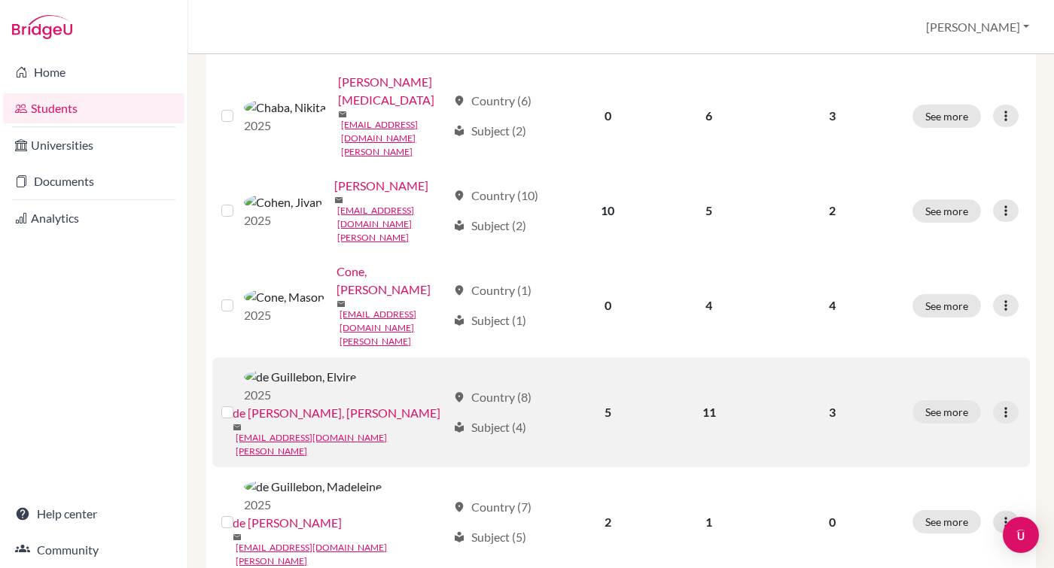
scroll to position [725, 0]
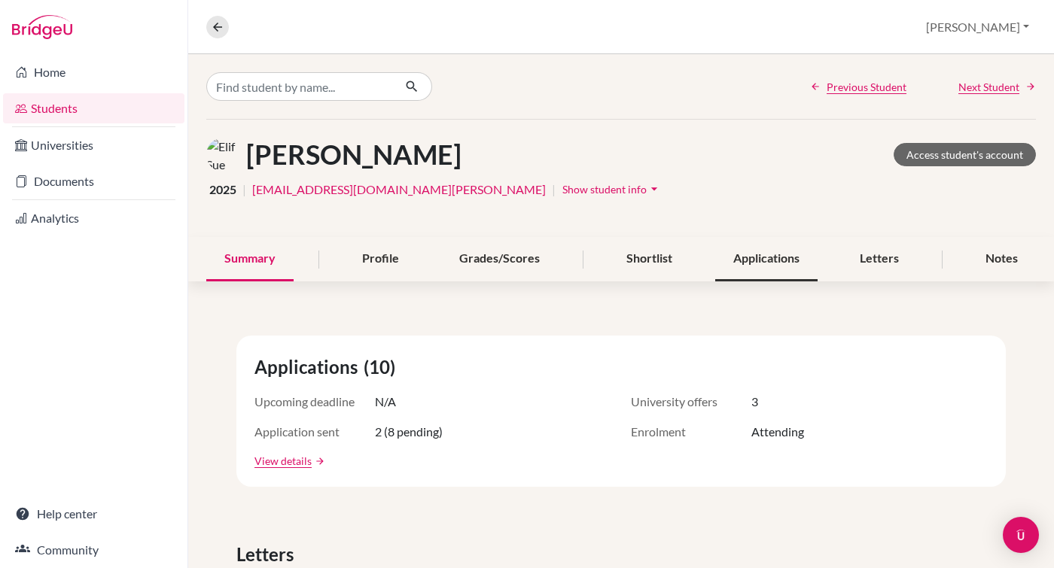
click at [759, 254] on div "Applications" at bounding box center [766, 259] width 102 height 44
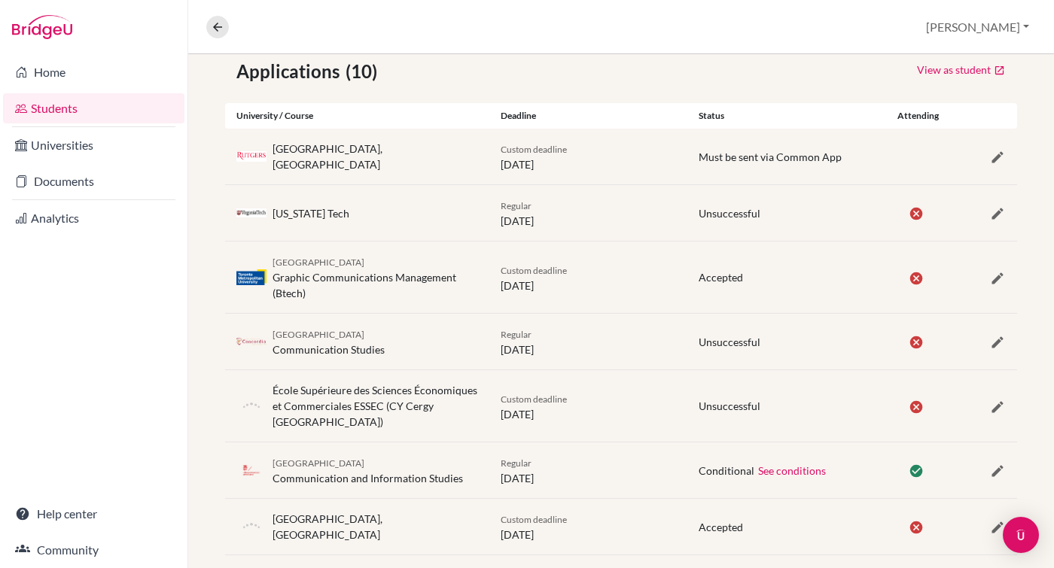
scroll to position [279, 0]
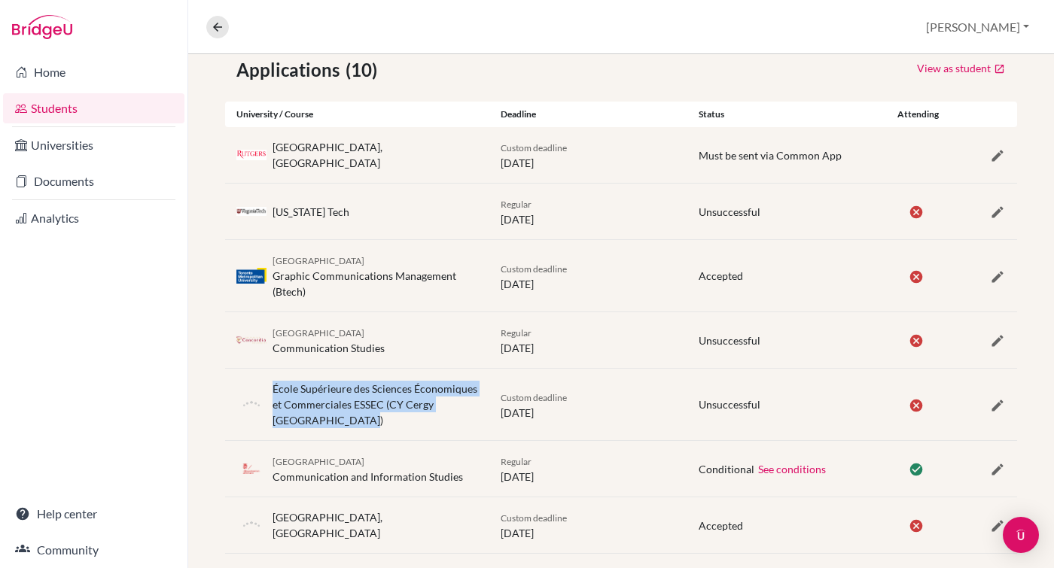
drag, startPoint x: 269, startPoint y: 382, endPoint x: 476, endPoint y: 417, distance: 209.9
click at [476, 417] on div "École Supérieure des Sciences Économiques et Commerciales ESSEC (CY Cergy [GEOG…" at bounding box center [357, 404] width 264 height 47
click at [476, 417] on div "École Supérieure des Sciences Économiques et Commerciales ESSEC (CY Cergy [GEOG…" at bounding box center [374, 404] width 205 height 47
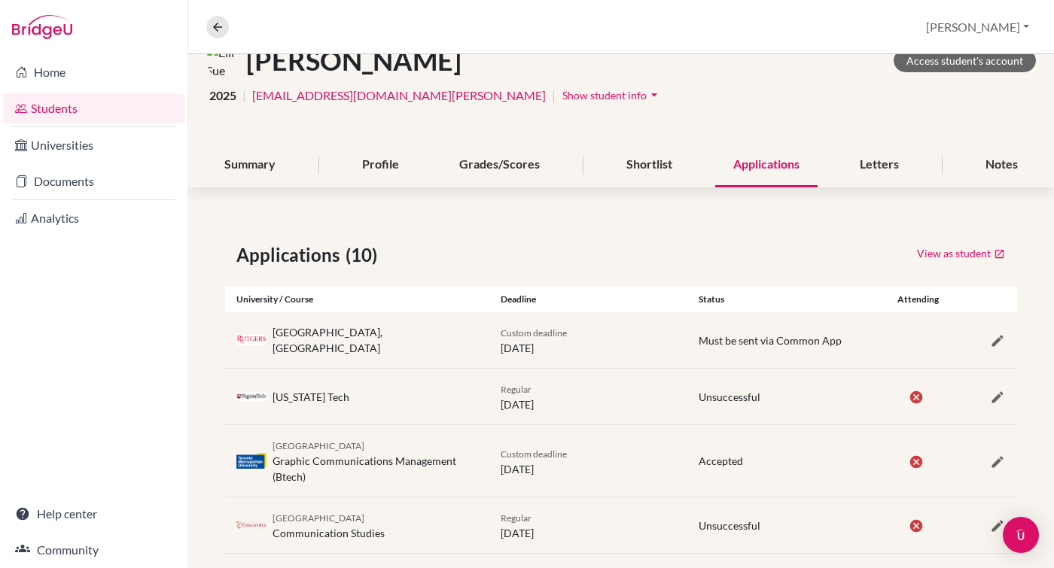
scroll to position [0, 0]
